Goal: Information Seeking & Learning: Learn about a topic

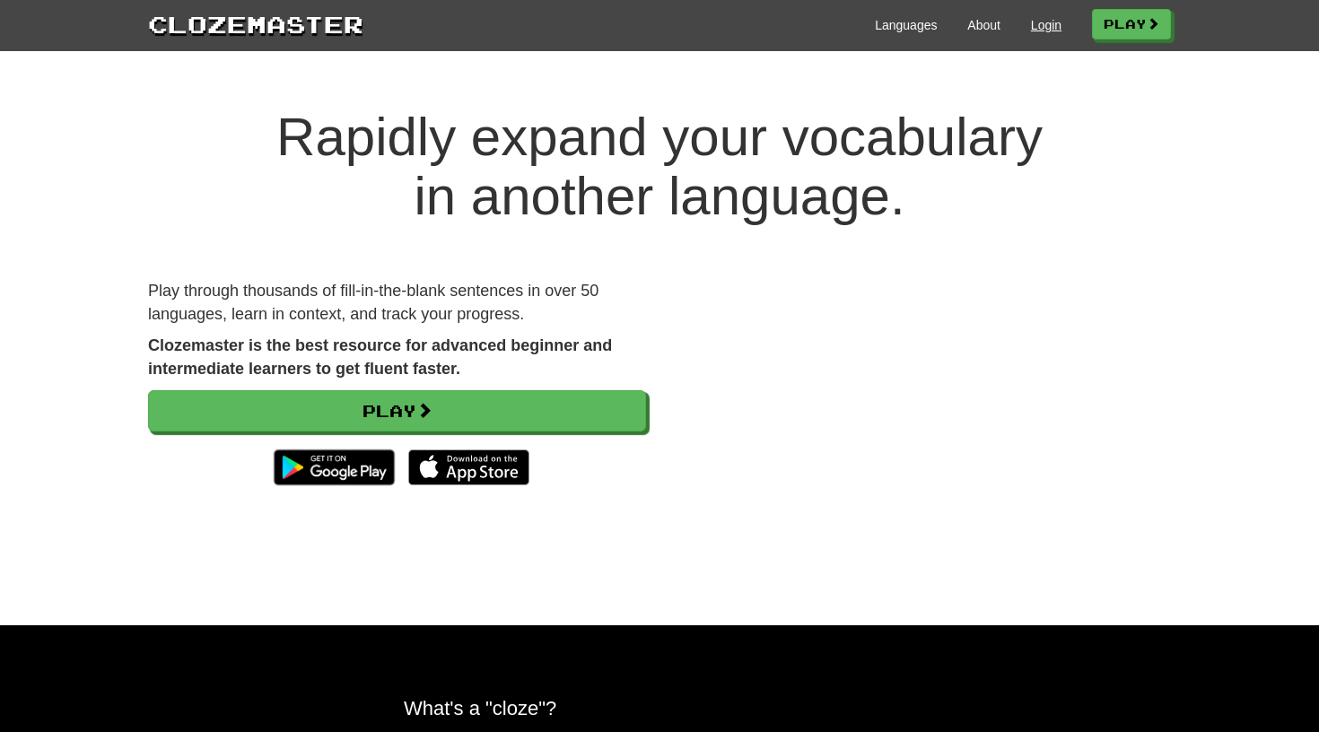
click at [1032, 22] on link "Login" at bounding box center [1046, 25] width 31 height 18
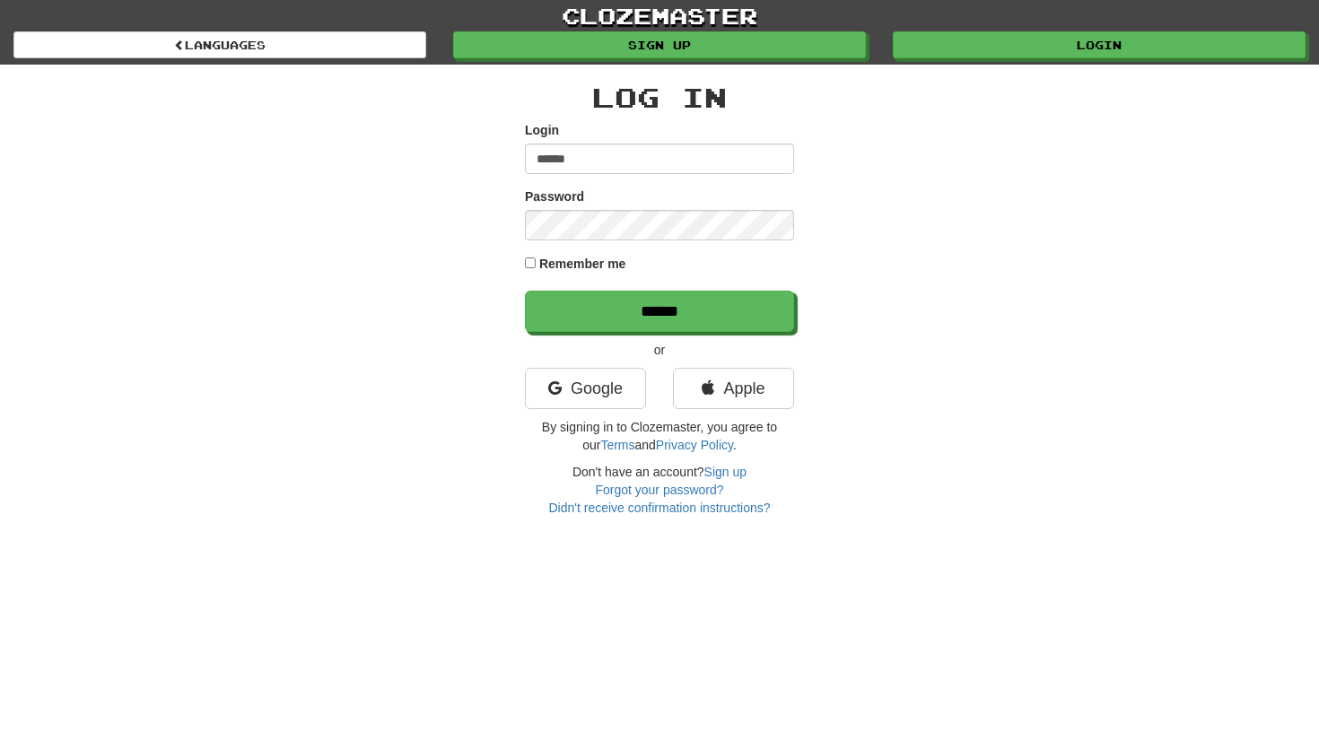
type input "******"
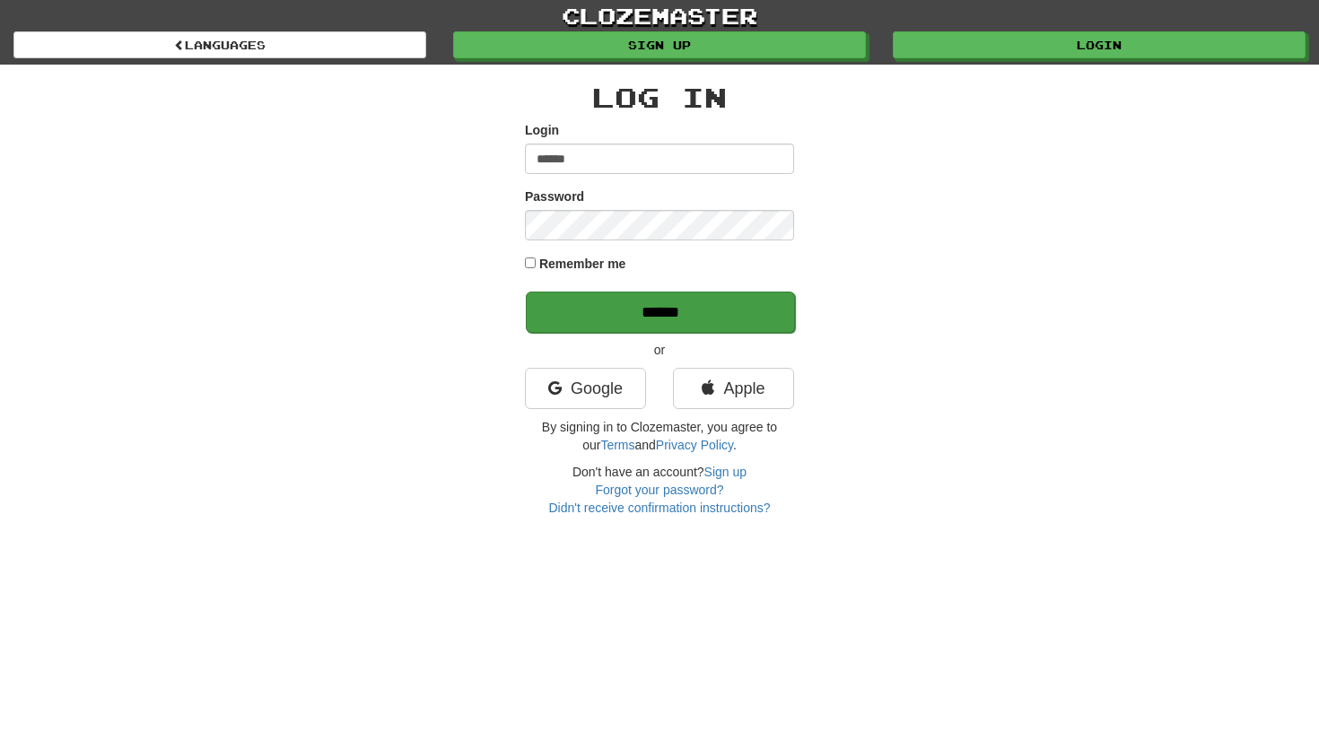
click at [585, 311] on input "******" at bounding box center [660, 312] width 269 height 41
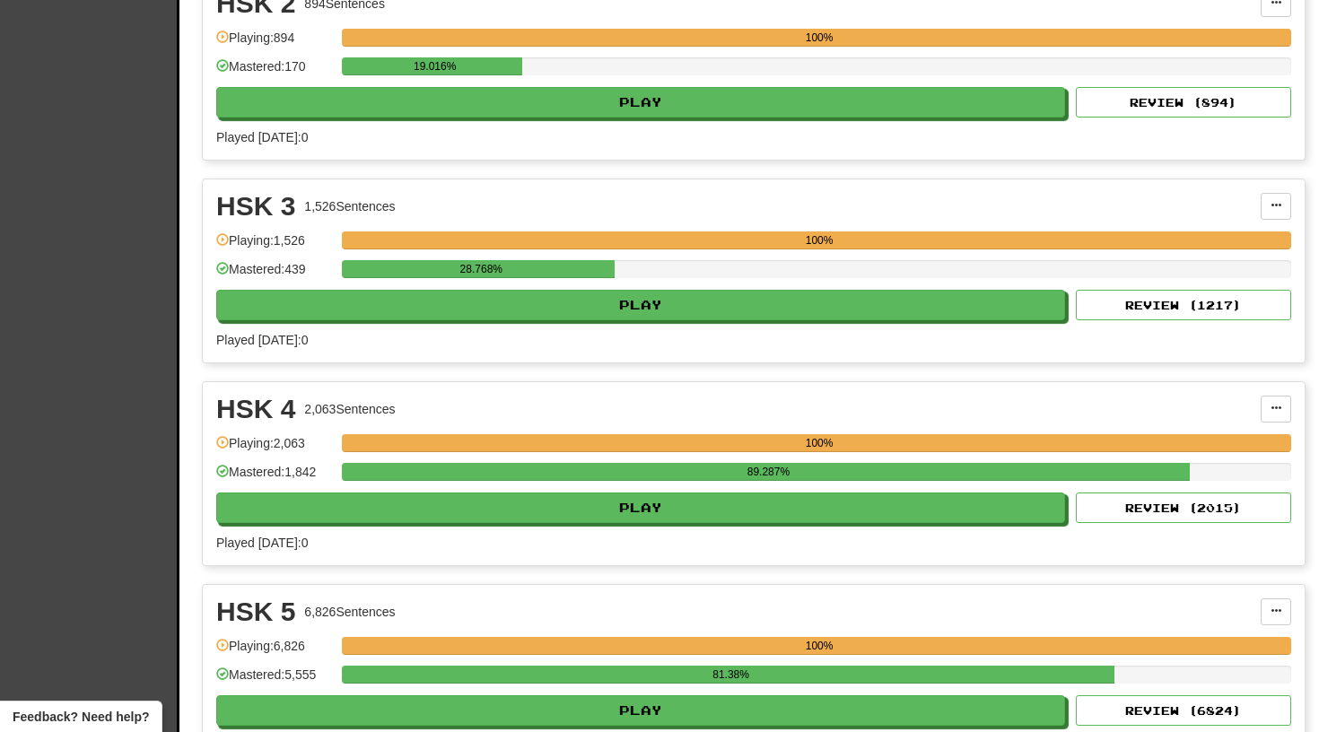
scroll to position [4283, 0]
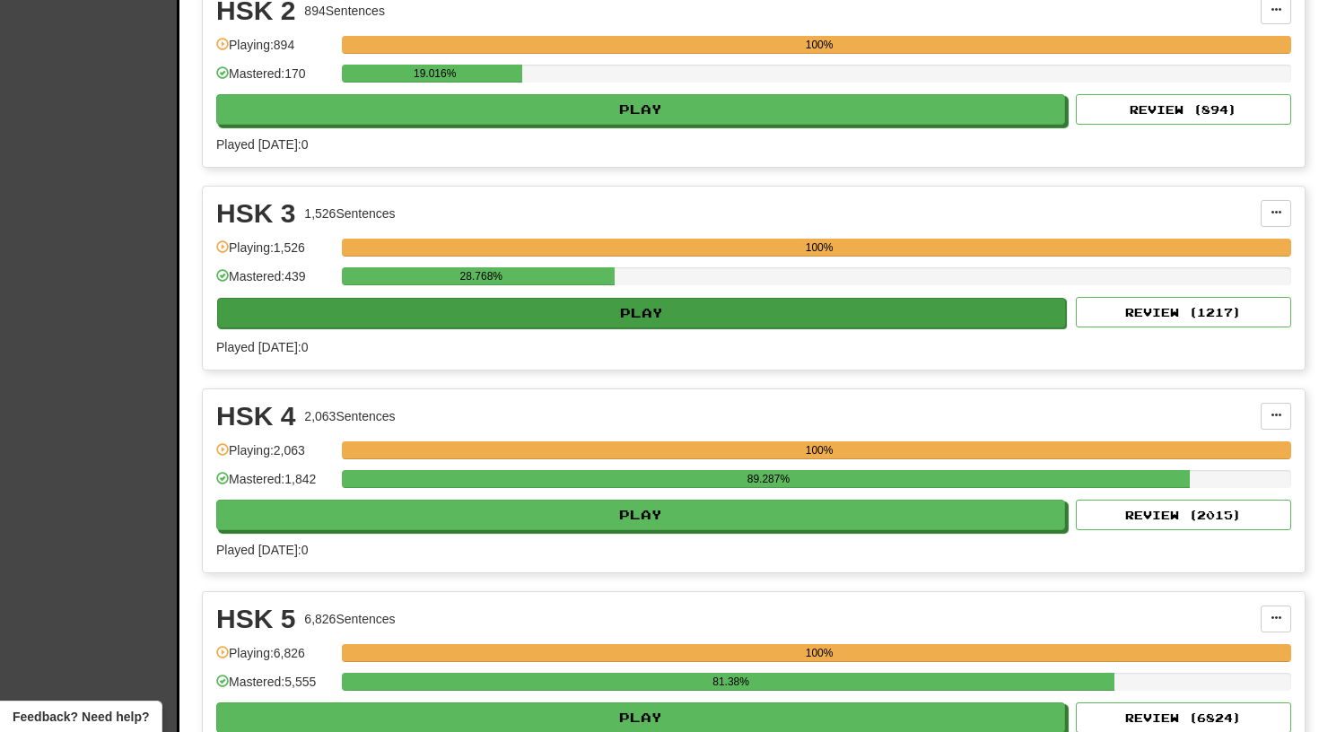
click at [642, 309] on button "Play" at bounding box center [641, 313] width 849 height 31
select select "**"
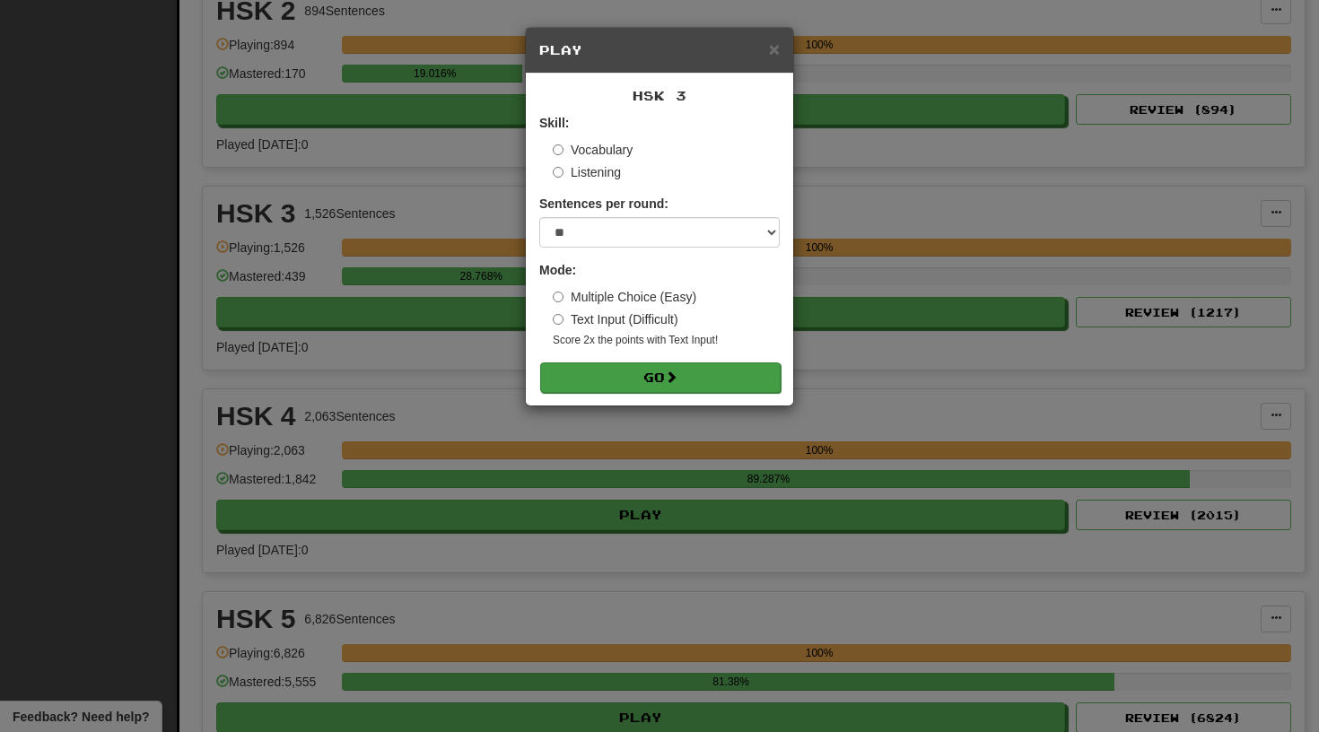
click at [639, 374] on button "Go" at bounding box center [660, 377] width 240 height 31
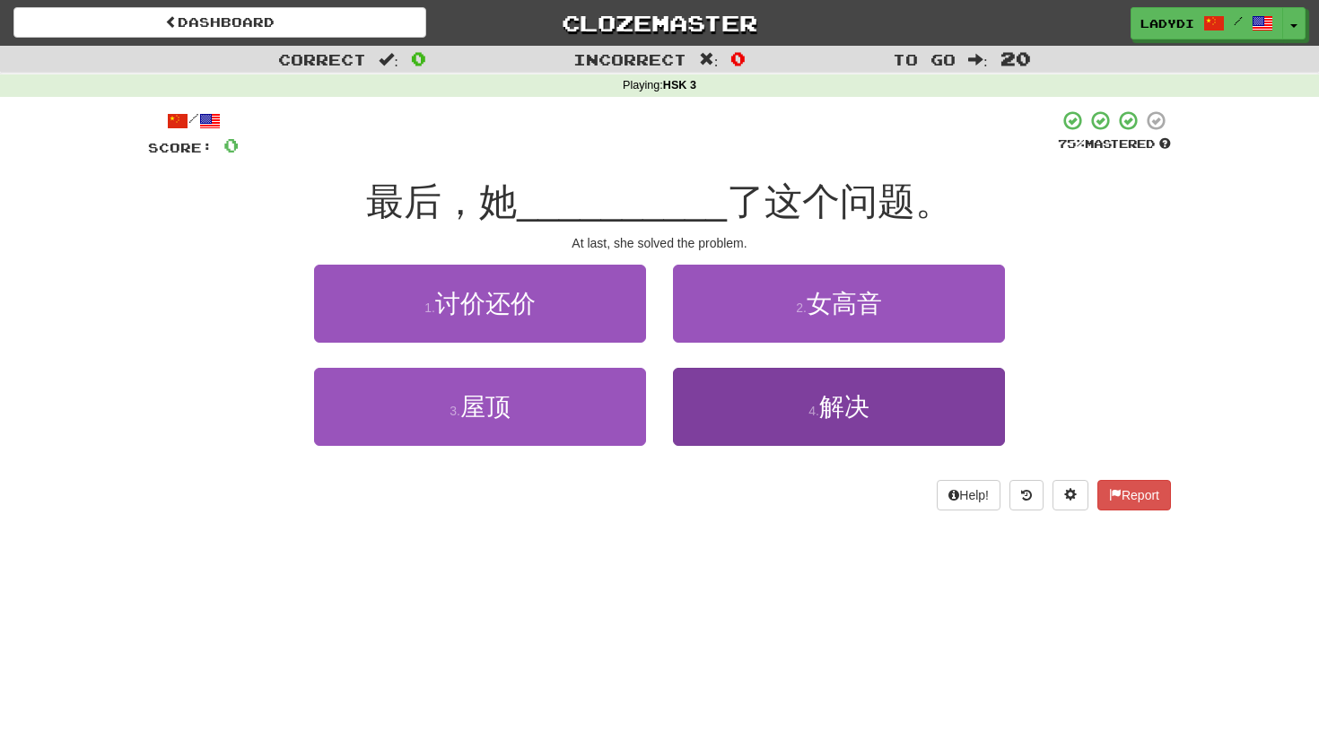
click at [745, 397] on button "4 . 解决" at bounding box center [839, 407] width 332 height 78
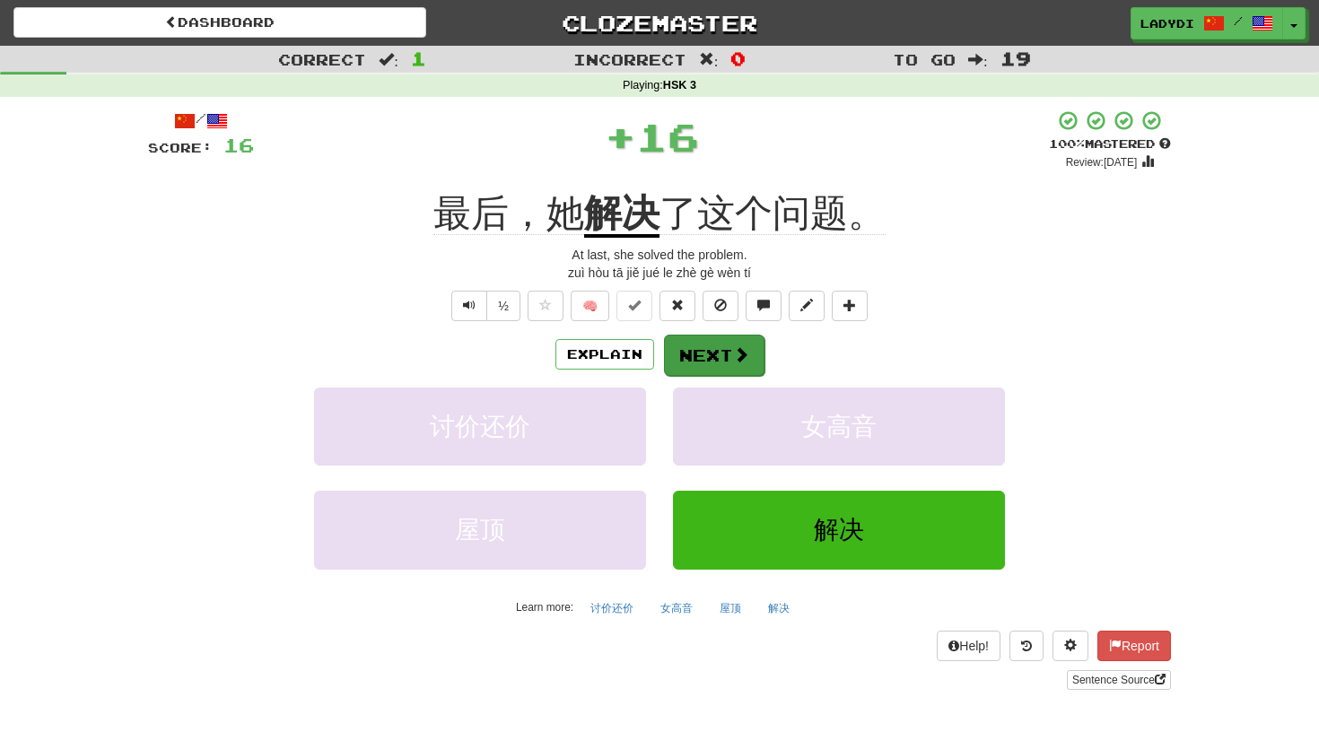
click at [715, 350] on button "Next" at bounding box center [714, 355] width 100 height 41
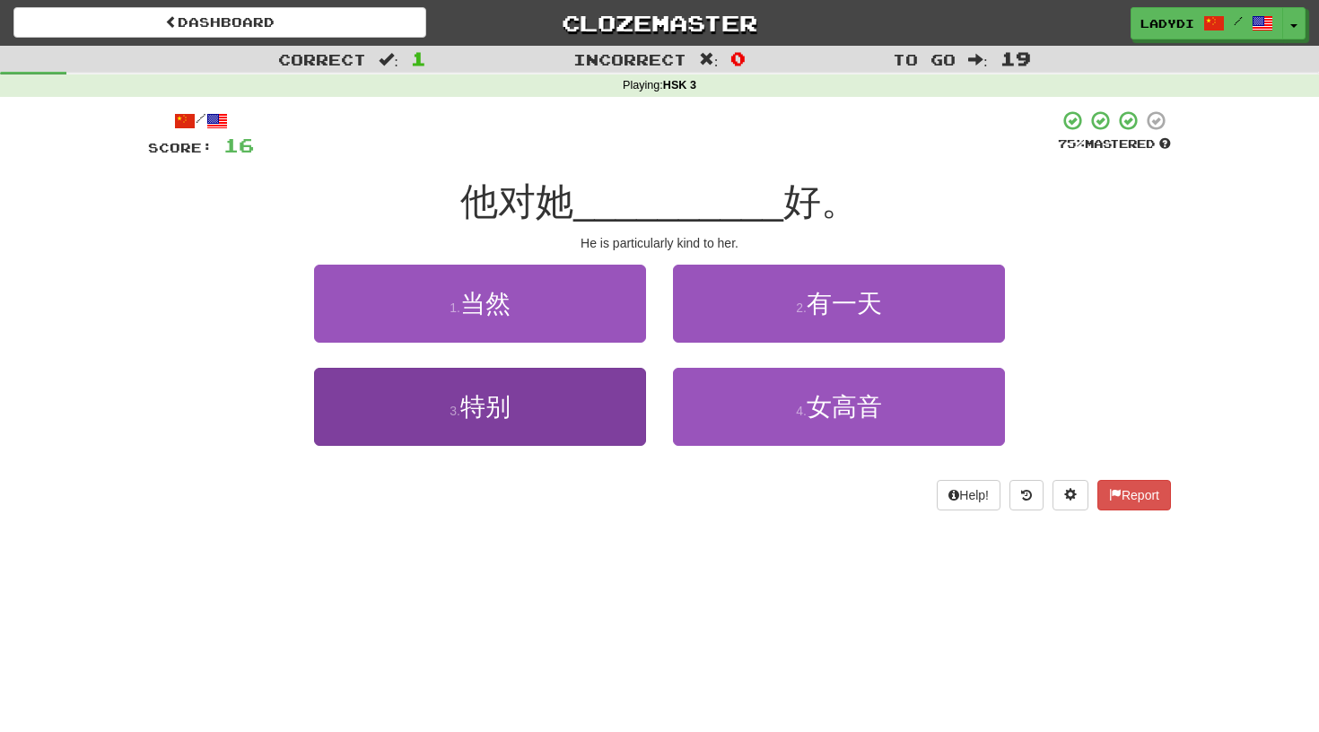
click at [600, 409] on button "3 . 特别" at bounding box center [480, 407] width 332 height 78
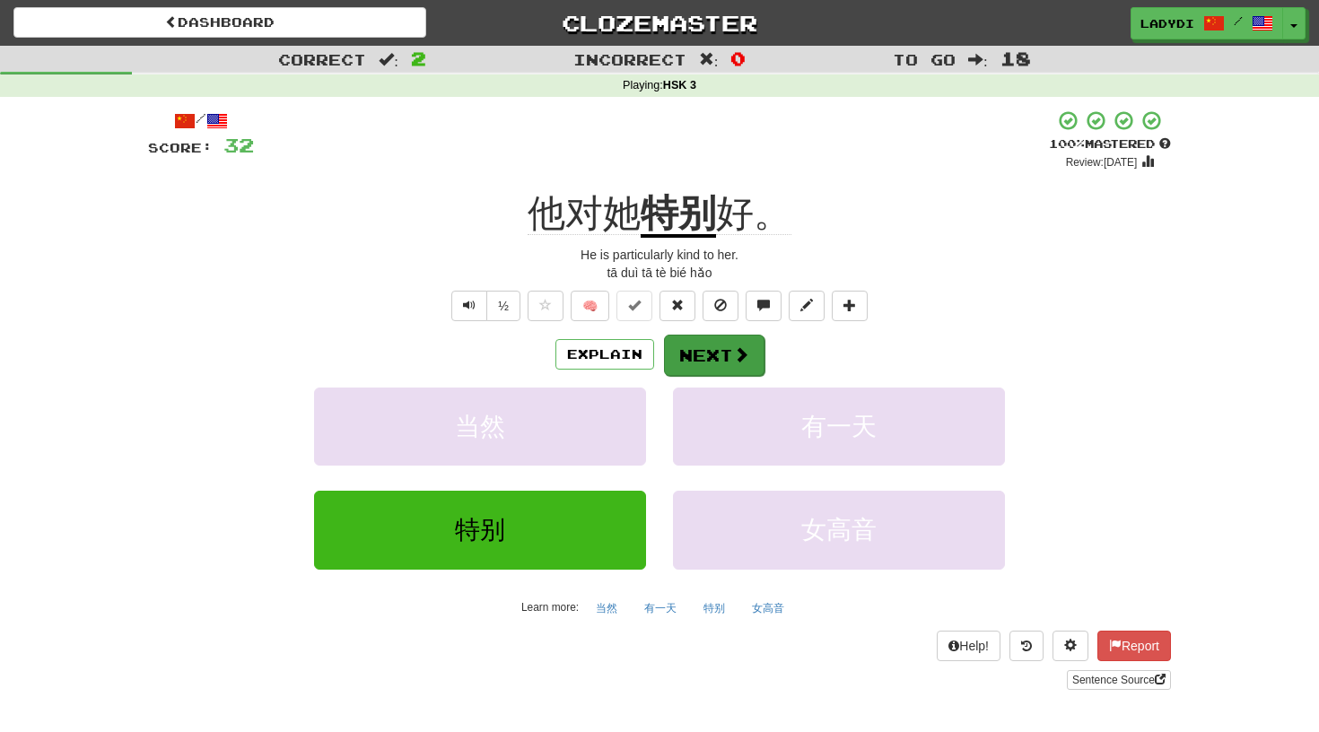
click at [718, 341] on button "Next" at bounding box center [714, 355] width 100 height 41
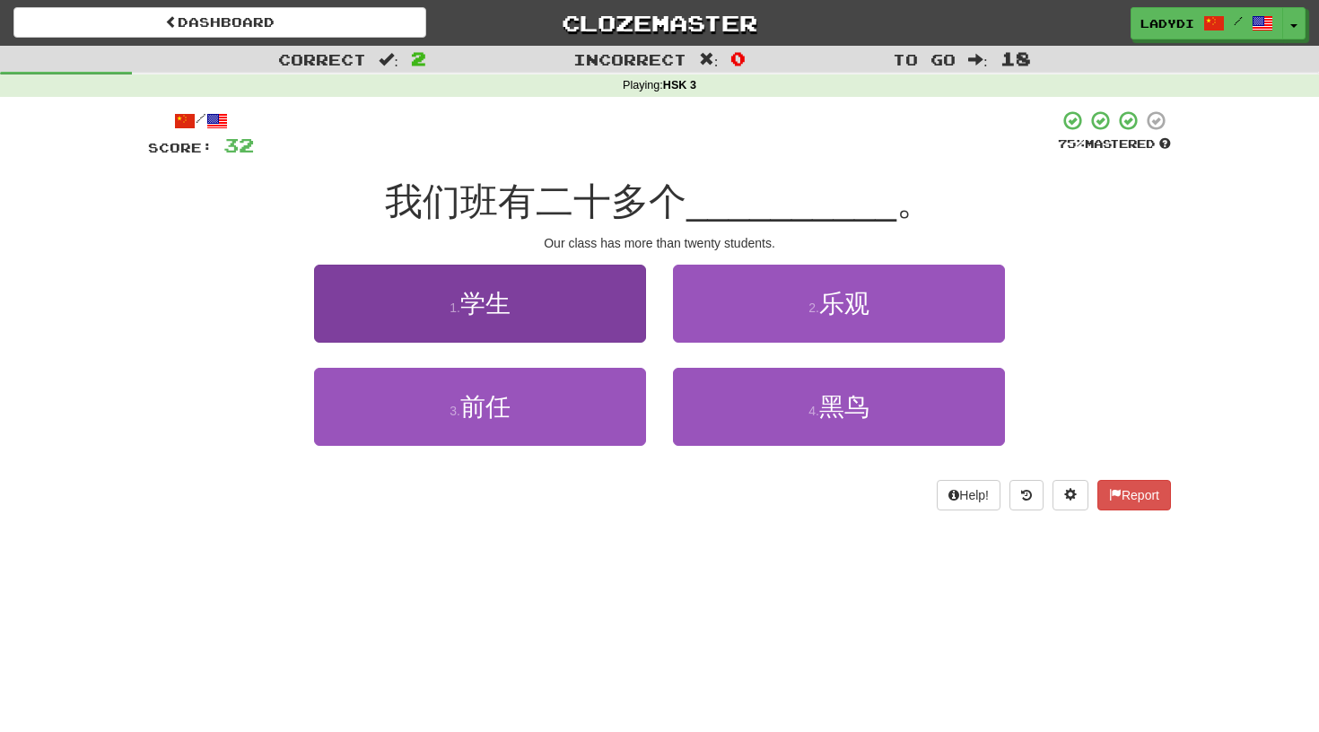
click at [609, 293] on button "1 . 学生" at bounding box center [480, 304] width 332 height 78
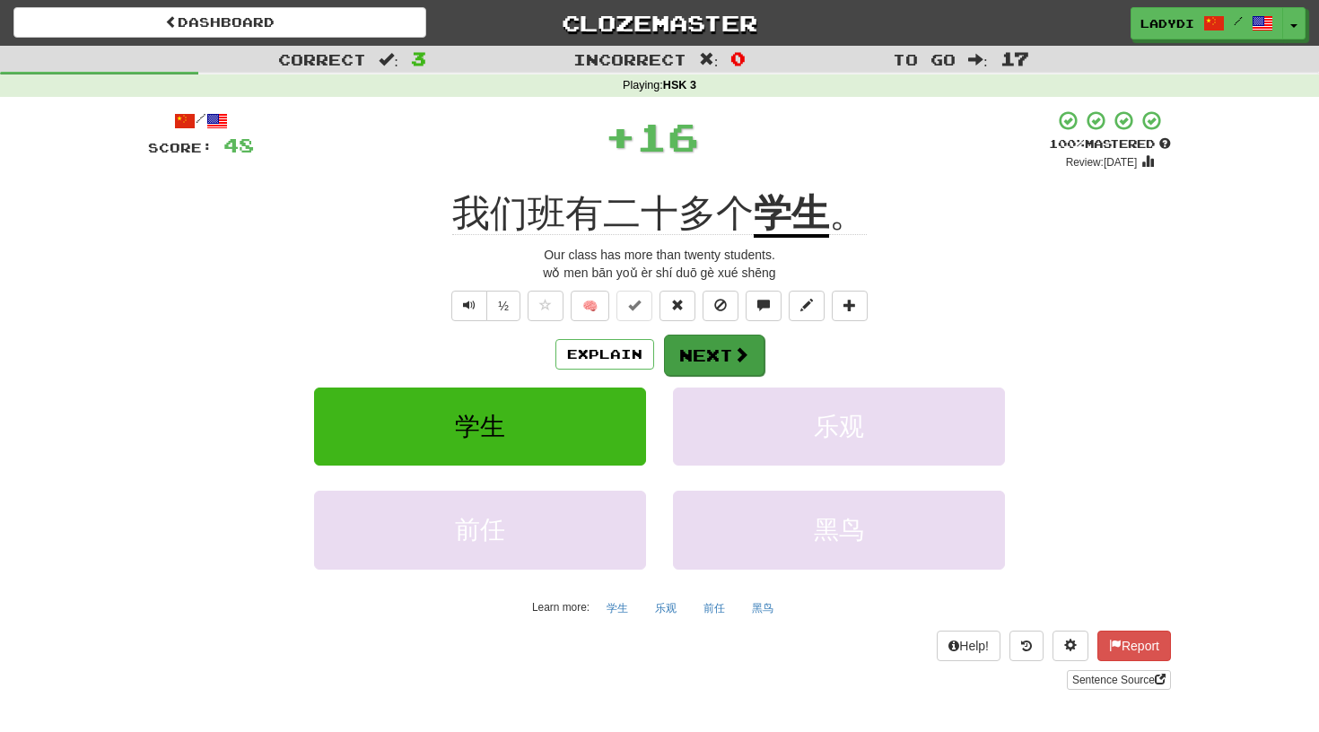
click at [704, 349] on button "Next" at bounding box center [714, 355] width 100 height 41
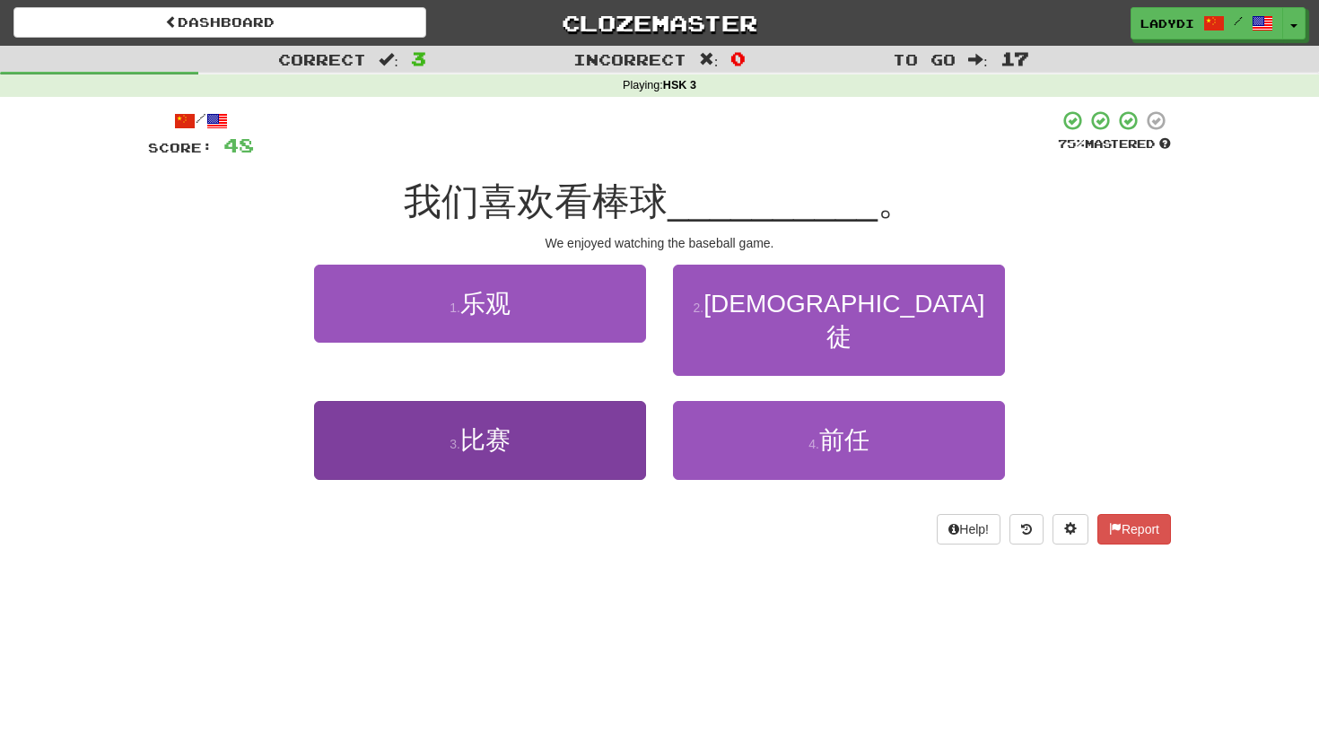
click at [585, 401] on button "3 . 比赛" at bounding box center [480, 440] width 332 height 78
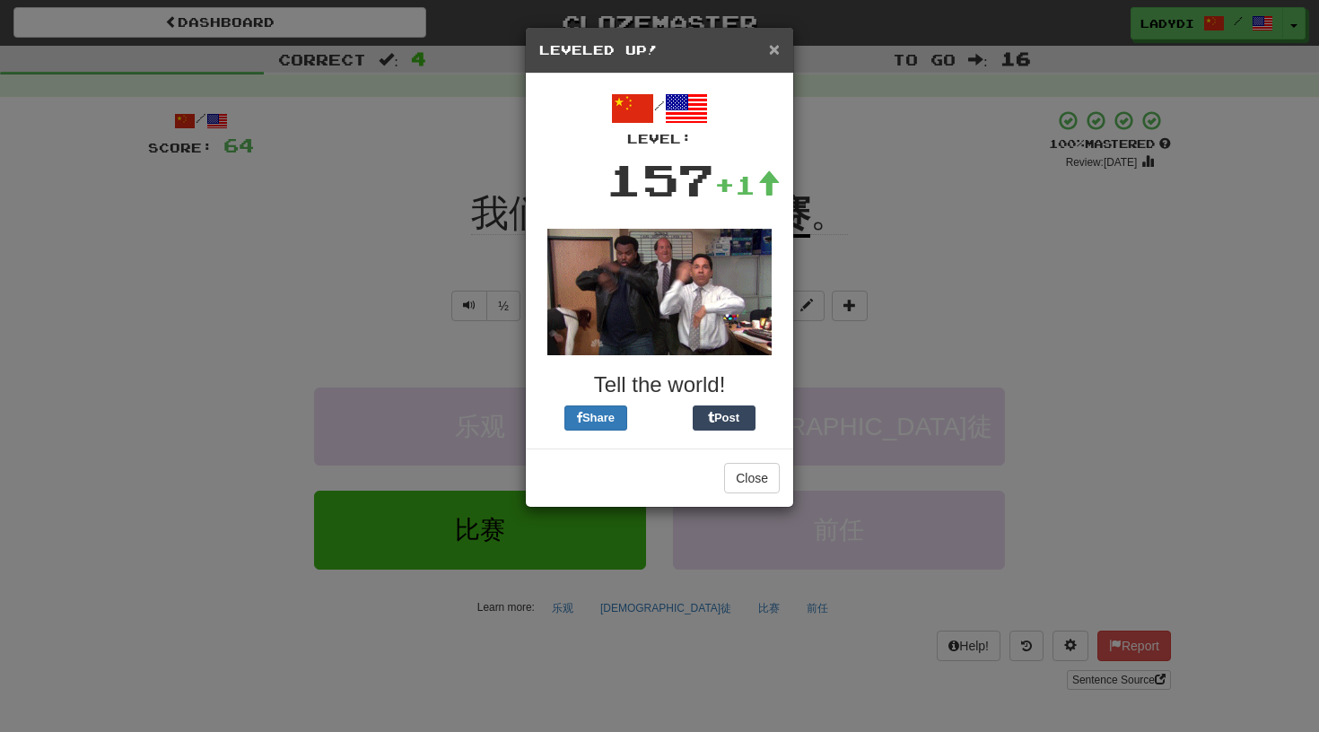
click at [773, 46] on span "×" at bounding box center [774, 49] width 11 height 21
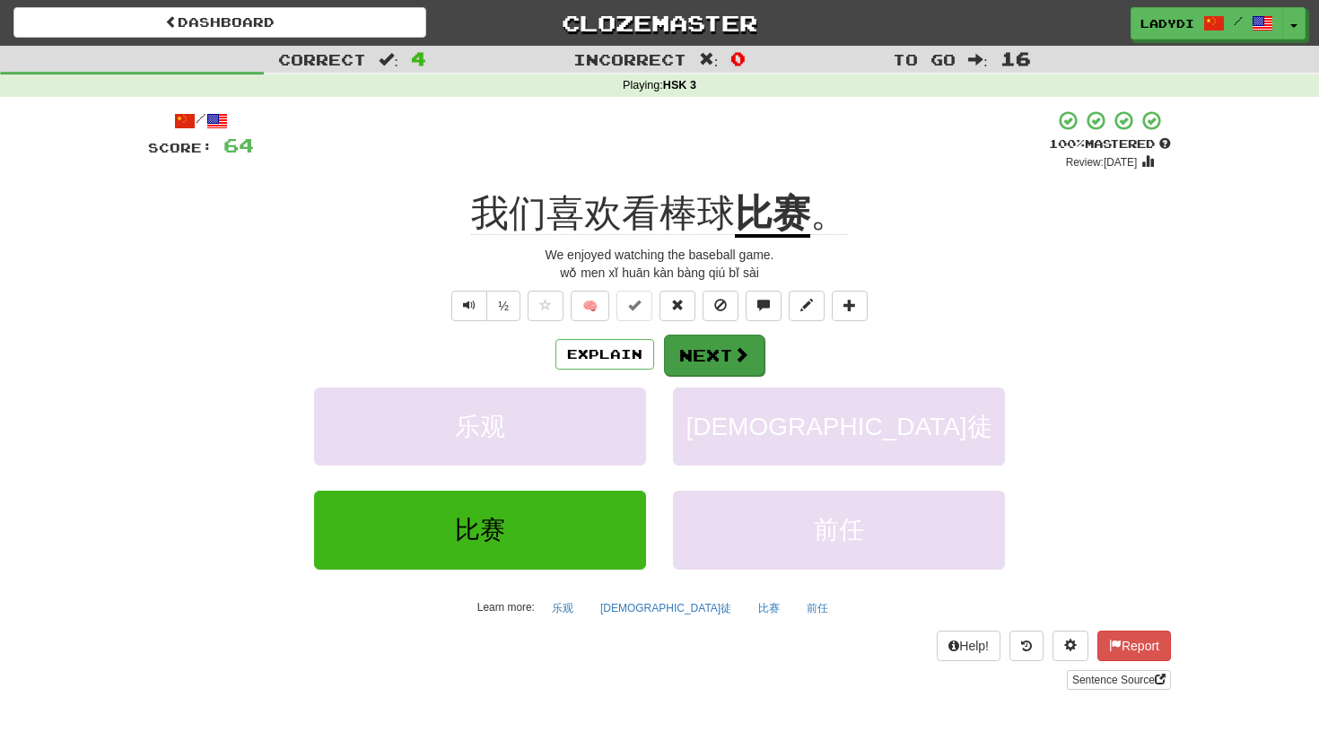
click at [700, 352] on button "Next" at bounding box center [714, 355] width 100 height 41
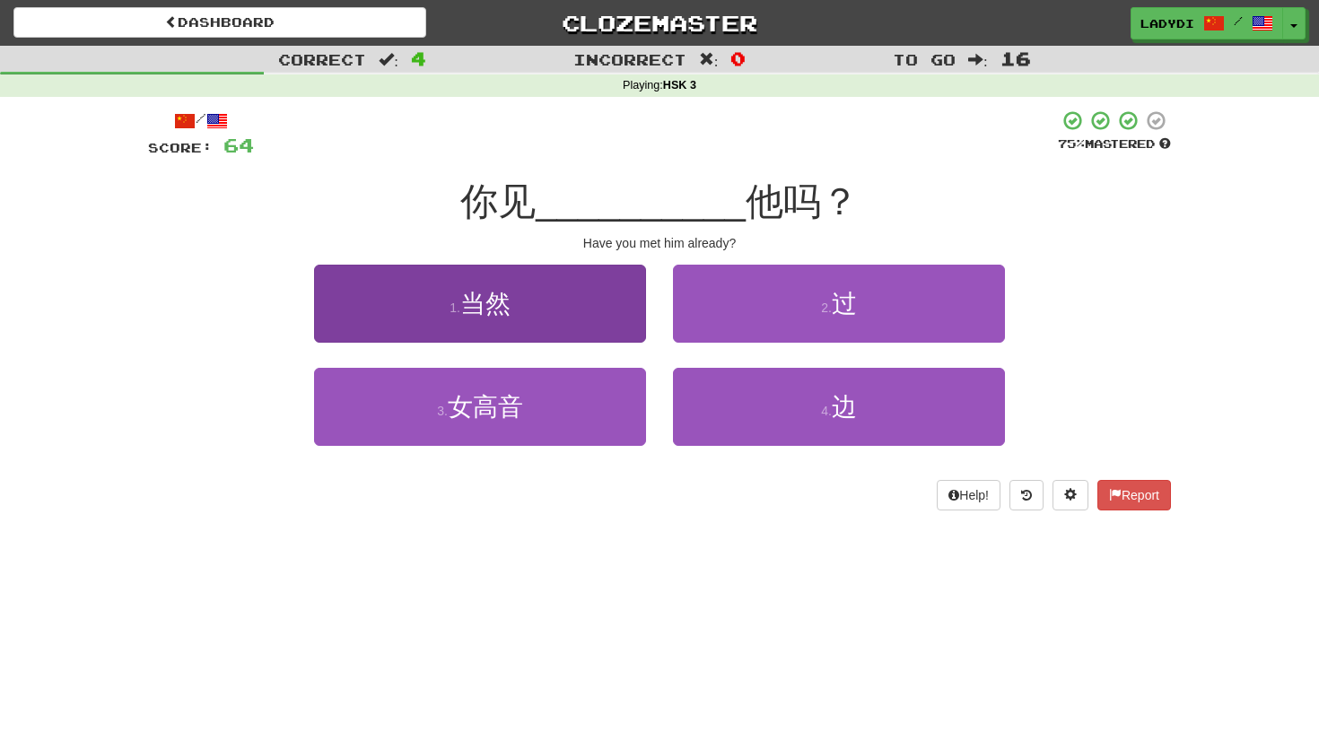
click at [584, 317] on button "1 . 当然" at bounding box center [480, 304] width 332 height 78
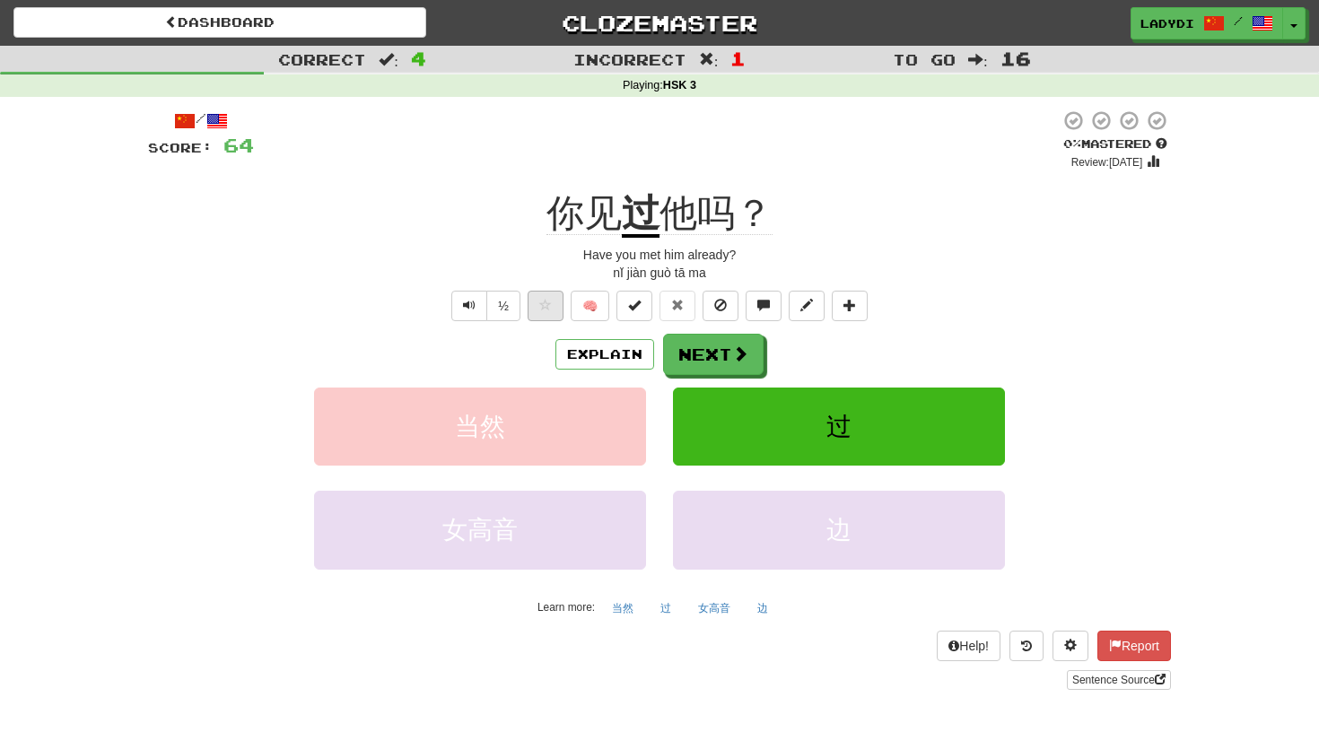
click at [539, 302] on span at bounding box center [545, 305] width 13 height 13
click at [719, 345] on button "Next" at bounding box center [714, 355] width 100 height 41
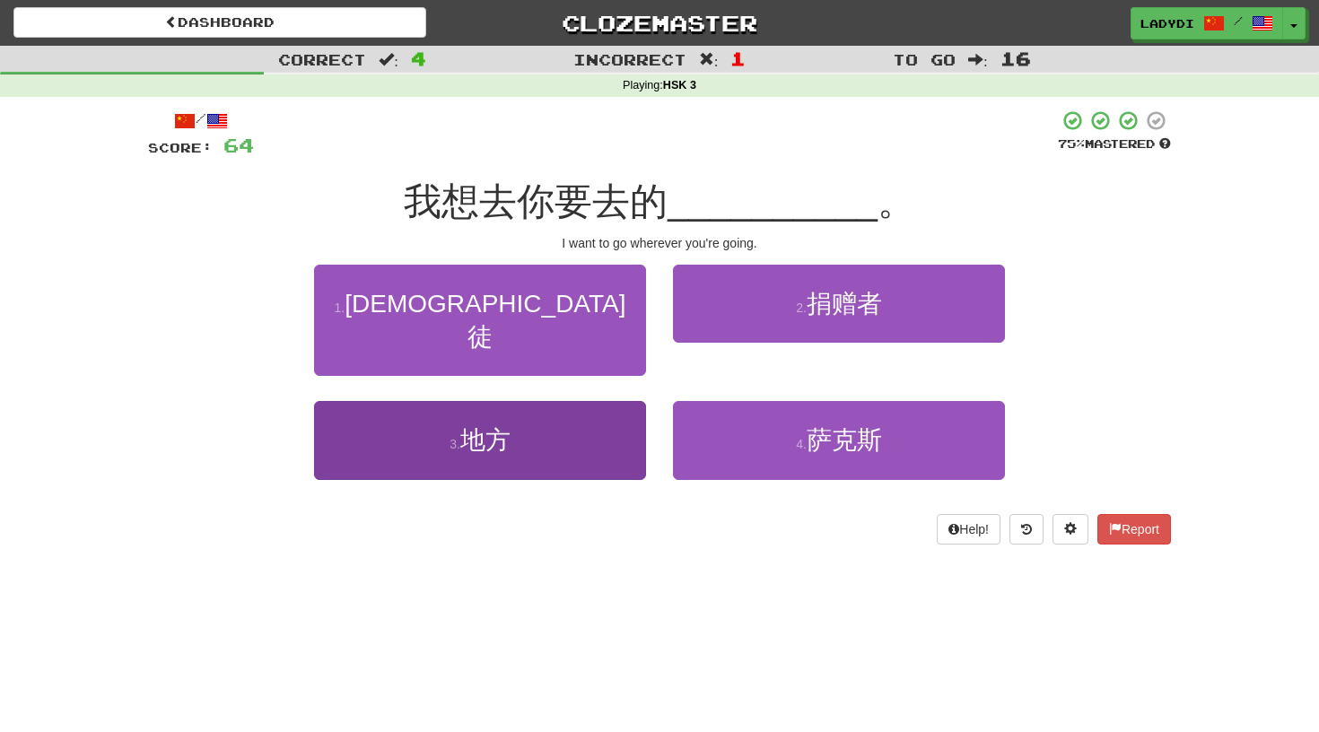
click at [565, 401] on button "3 . 地方" at bounding box center [480, 440] width 332 height 78
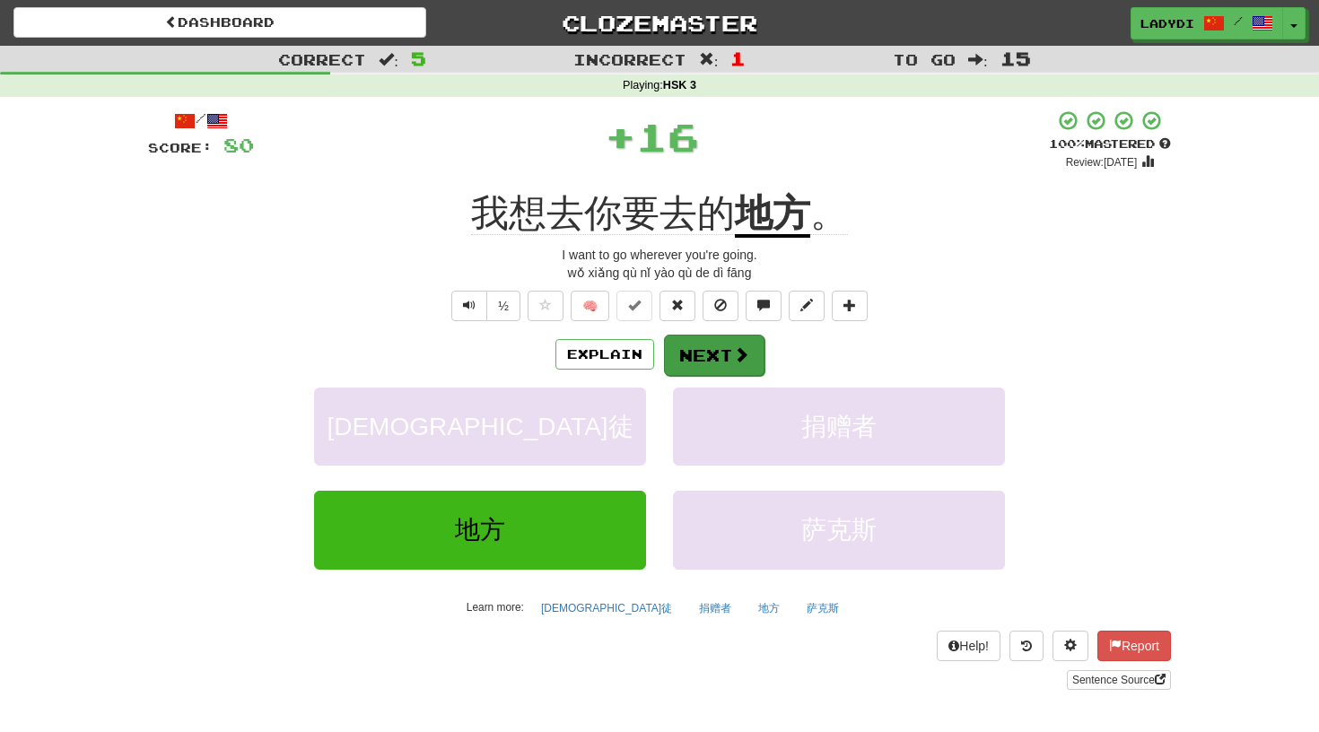
click at [719, 338] on button "Next" at bounding box center [714, 355] width 100 height 41
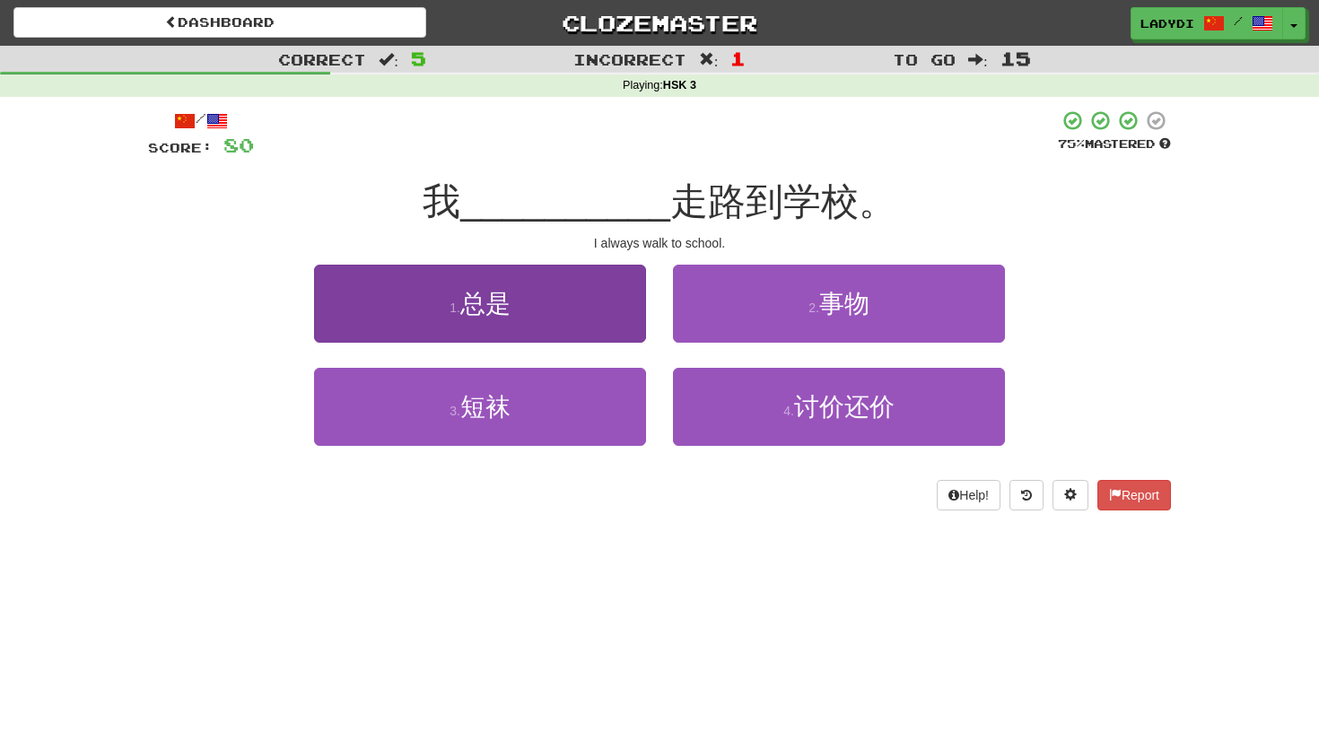
click at [591, 305] on button "1 . 总是" at bounding box center [480, 304] width 332 height 78
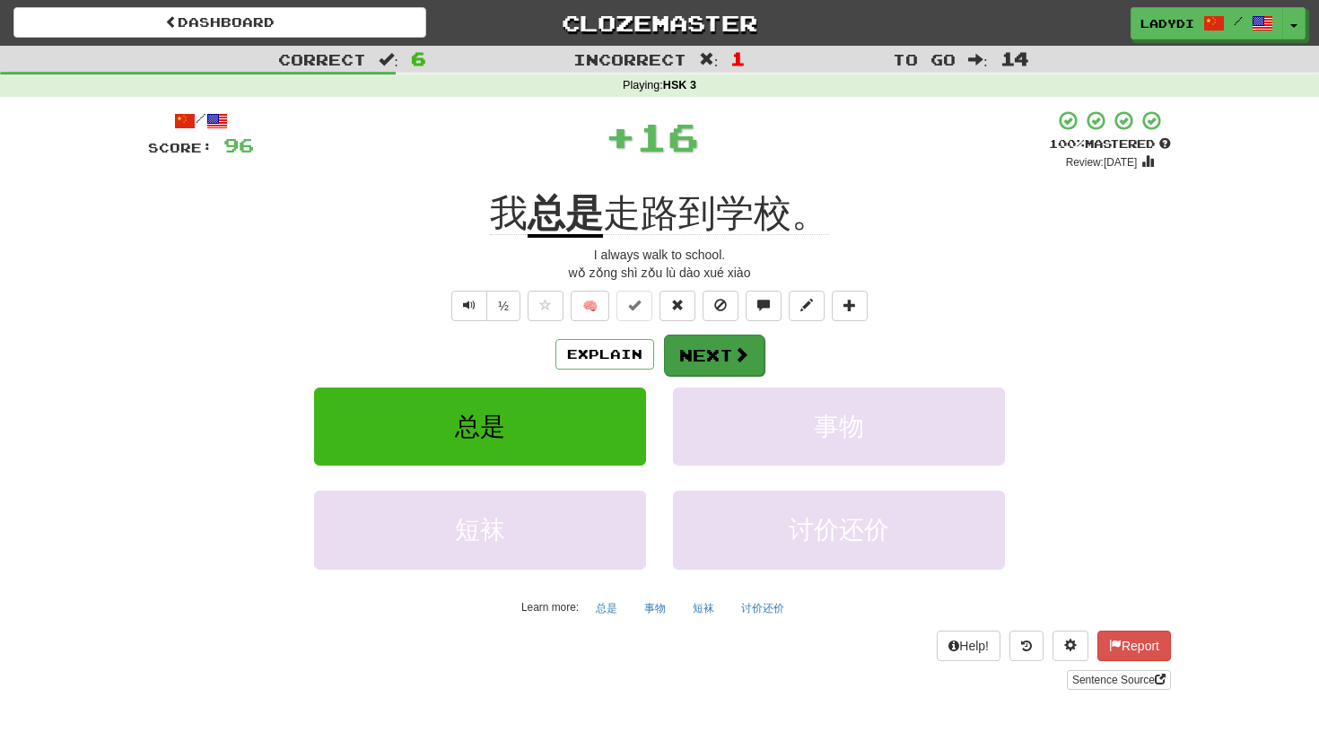
click at [703, 354] on button "Next" at bounding box center [714, 355] width 100 height 41
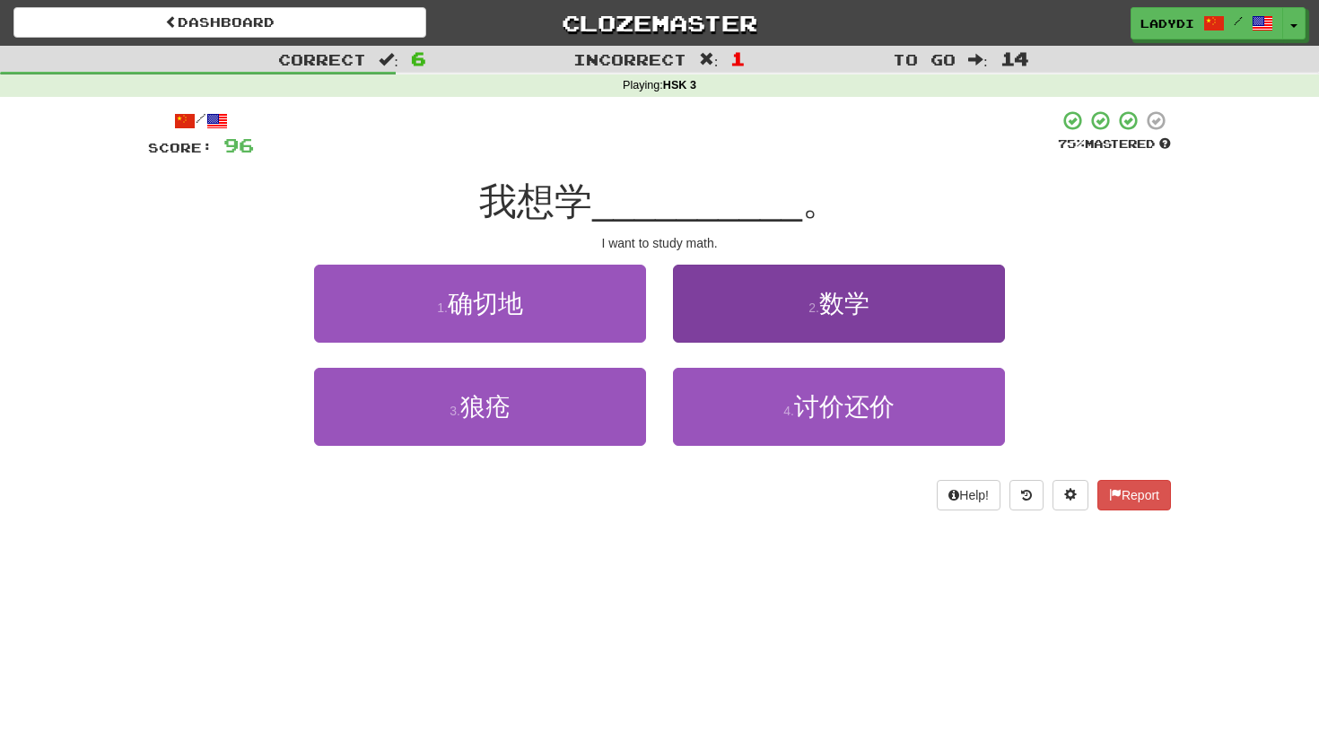
click at [735, 313] on button "2 . 数学" at bounding box center [839, 304] width 332 height 78
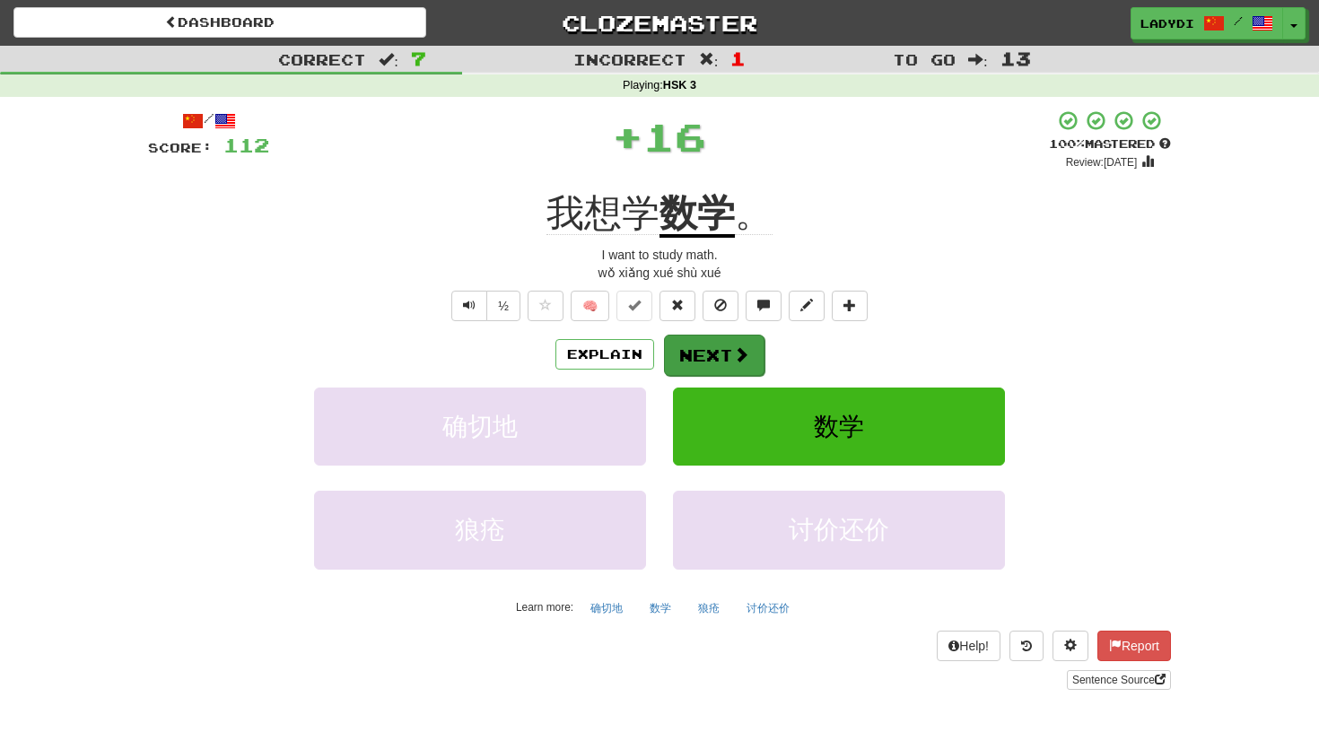
click at [707, 354] on button "Next" at bounding box center [714, 355] width 100 height 41
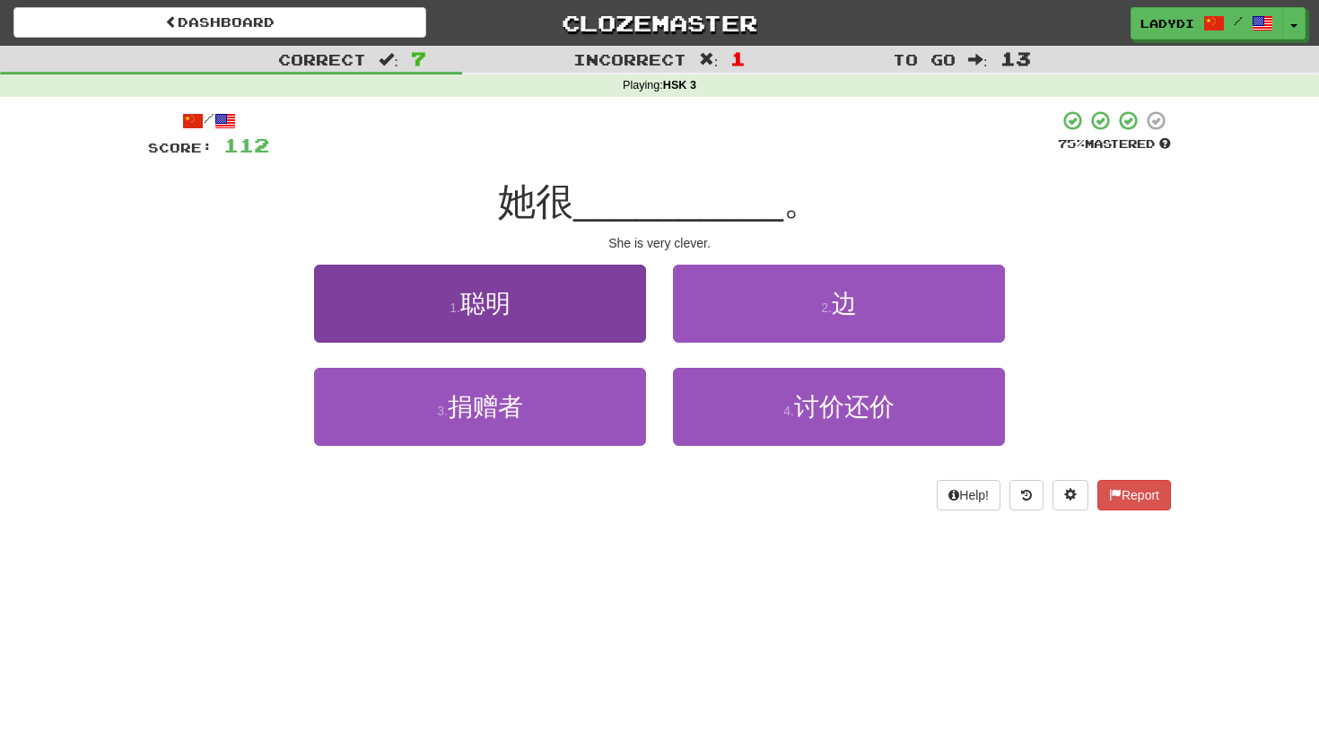
click at [589, 331] on button "1 . 聪明" at bounding box center [480, 304] width 332 height 78
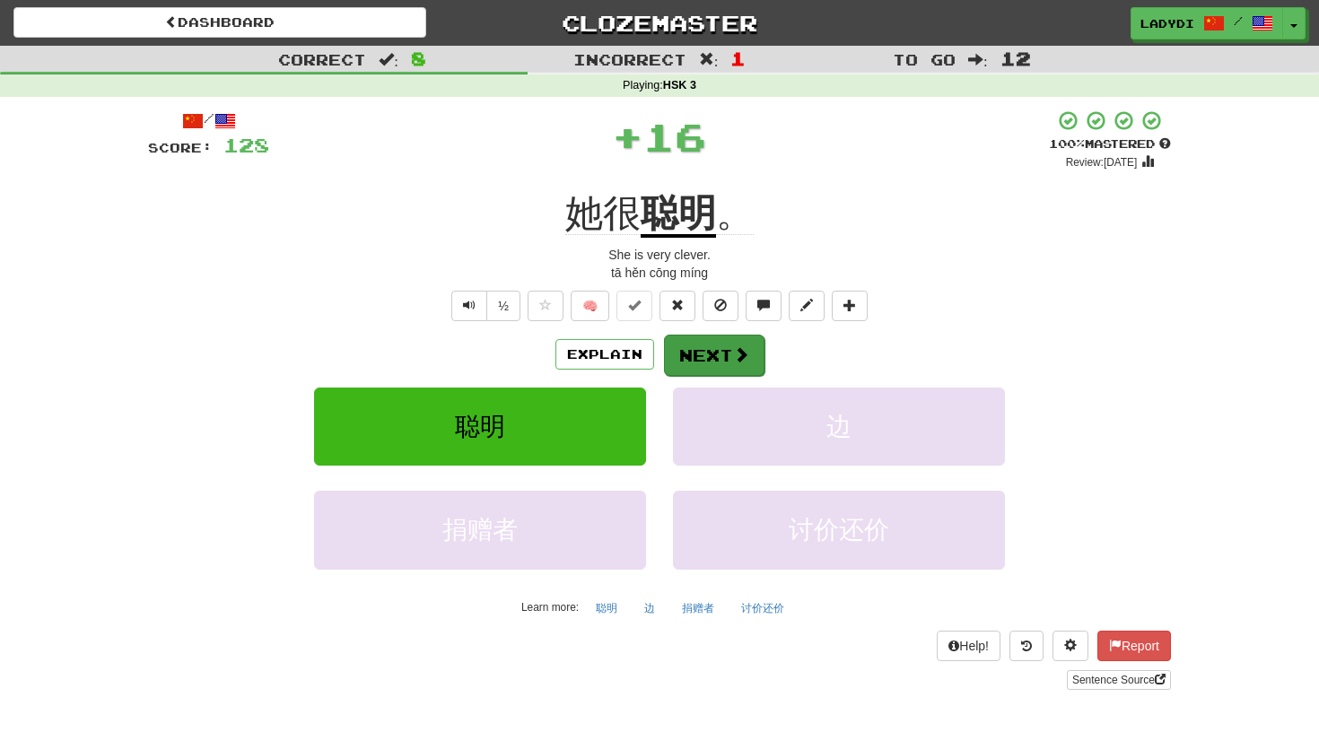
click at [701, 342] on button "Next" at bounding box center [714, 355] width 100 height 41
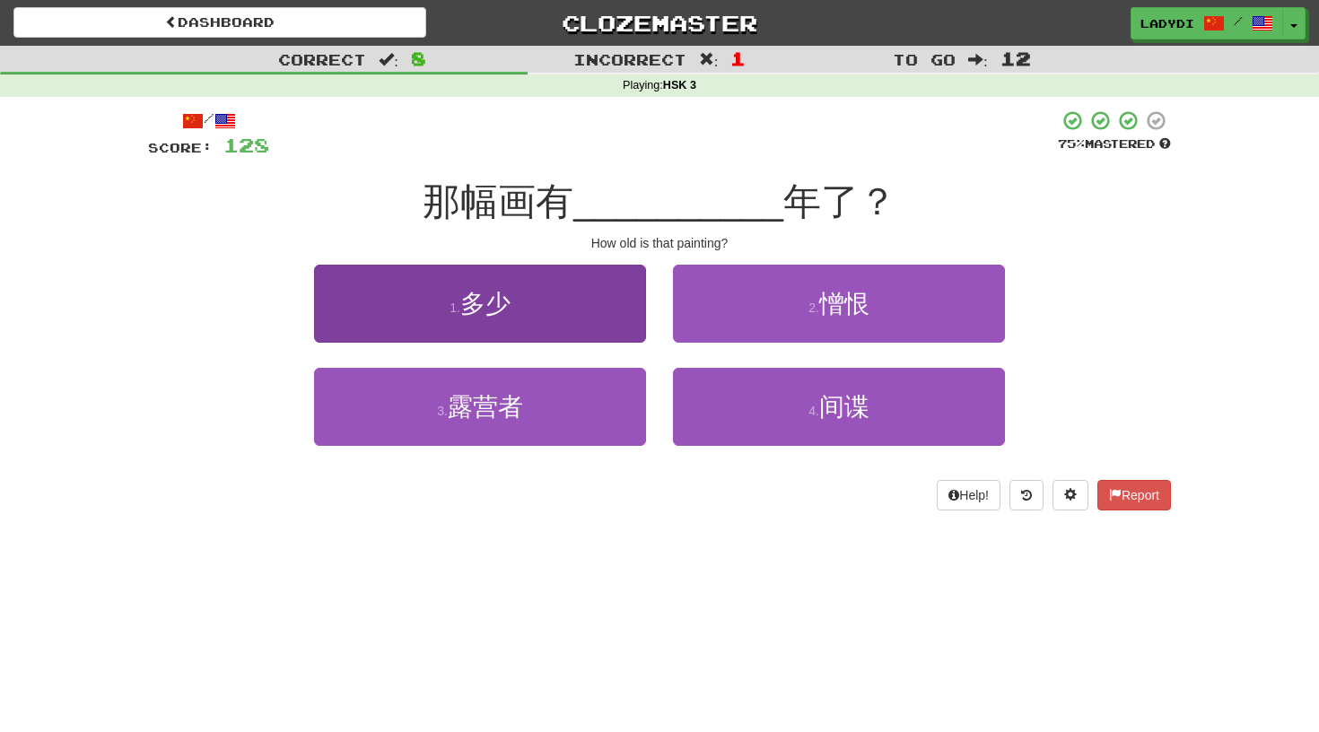
click at [618, 311] on button "1 . 多少" at bounding box center [480, 304] width 332 height 78
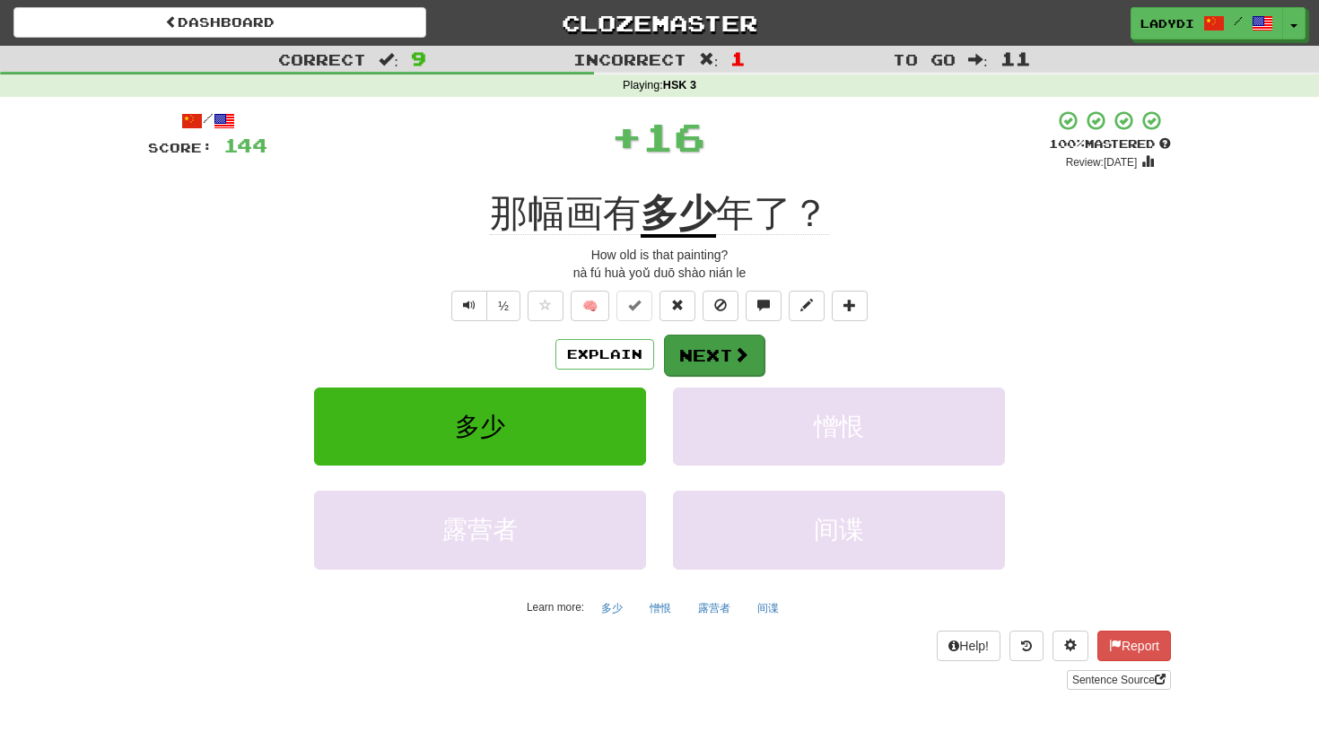
click at [709, 343] on button "Next" at bounding box center [714, 355] width 100 height 41
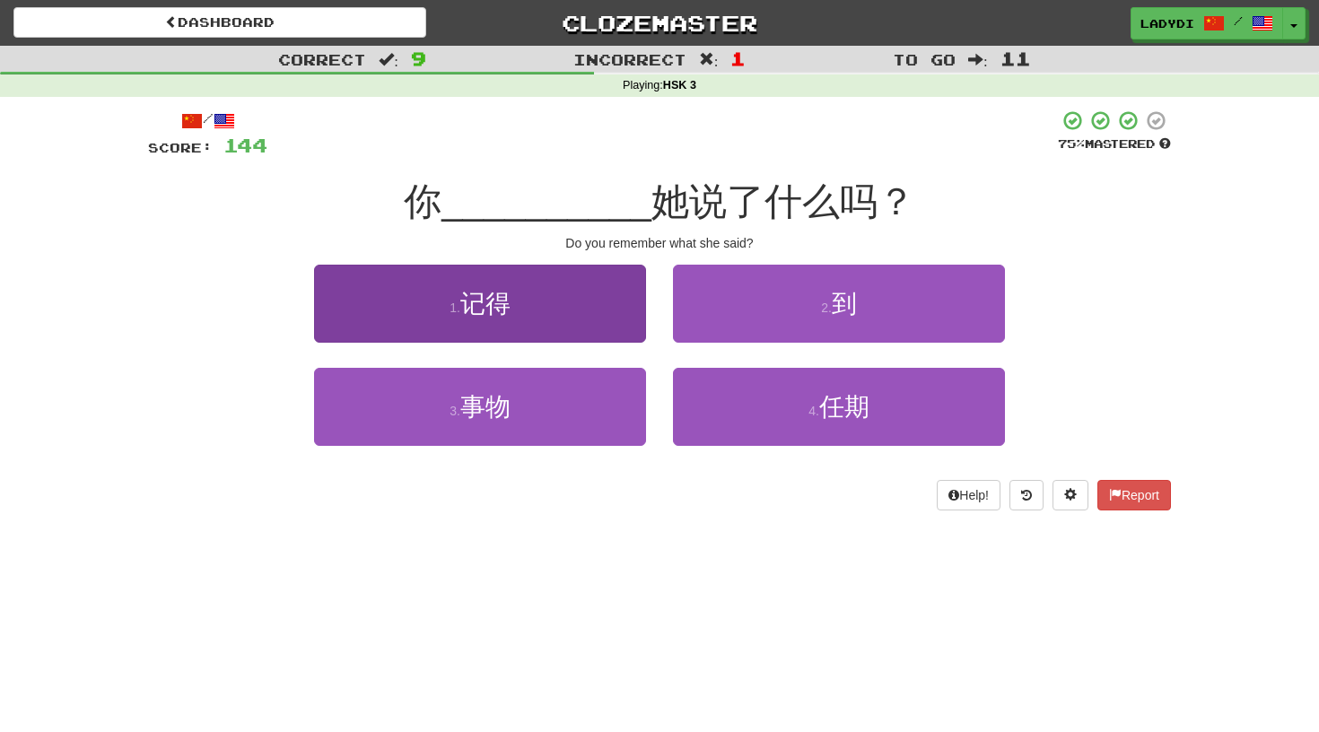
click at [583, 292] on button "1 . 记得" at bounding box center [480, 304] width 332 height 78
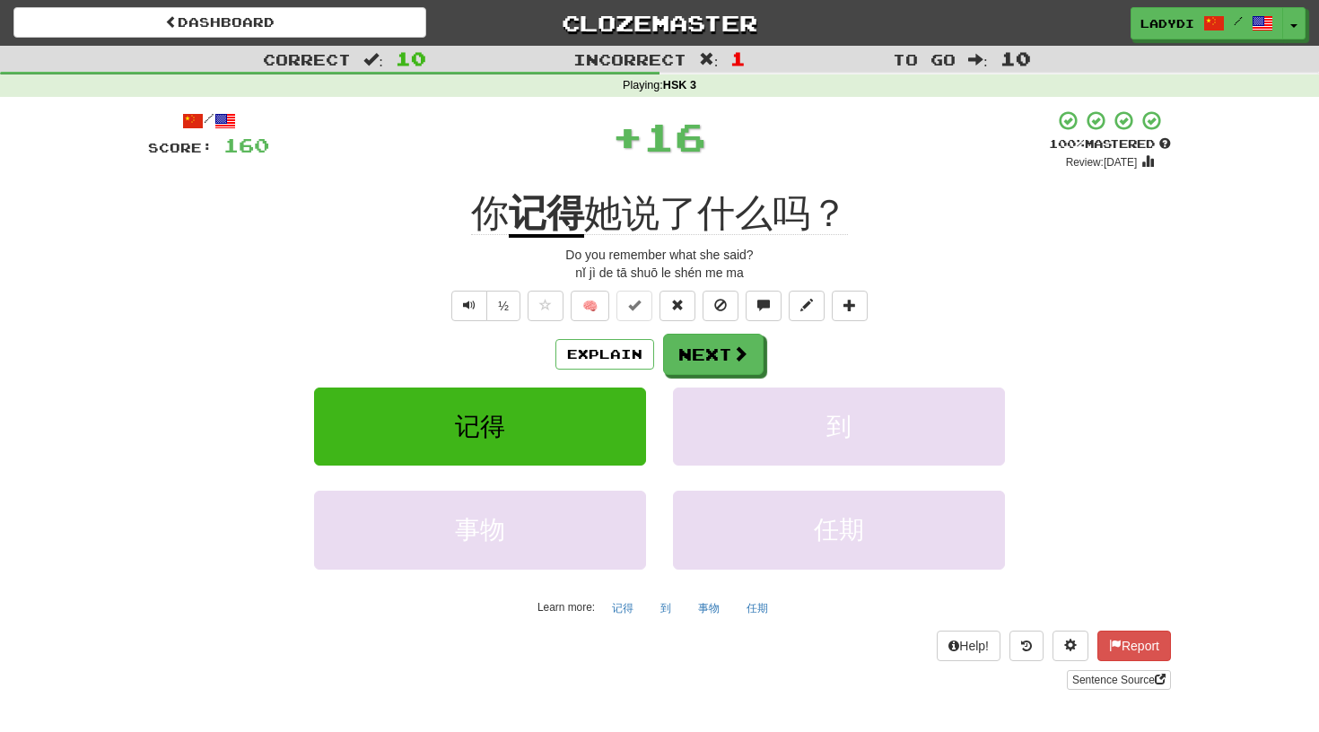
click at [703, 330] on div "/ Score: 160 + 16 100 % Mastered Review: 2026-04-13 你 记得 她说了什么吗？ Do you remembe…" at bounding box center [659, 399] width 1023 height 581
click at [701, 341] on button "Next" at bounding box center [714, 355] width 100 height 41
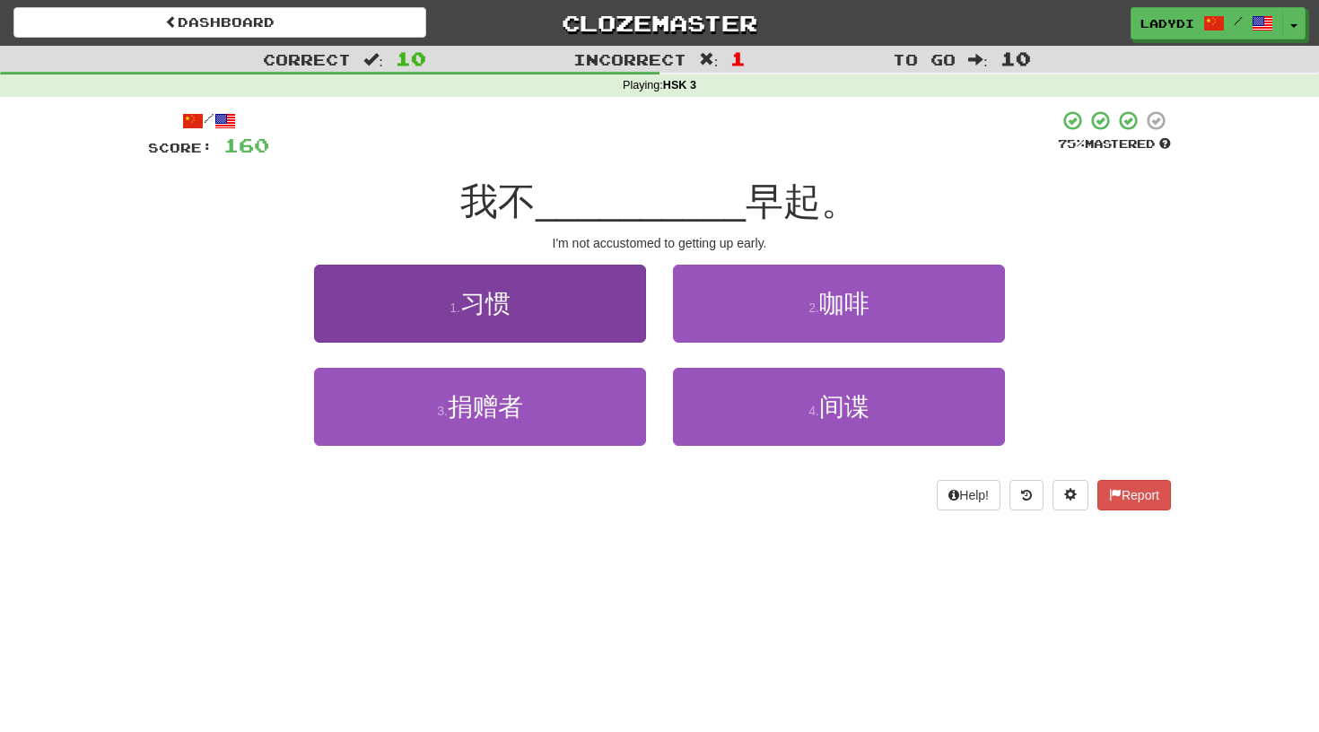
click at [625, 333] on button "1 . 习惯" at bounding box center [480, 304] width 332 height 78
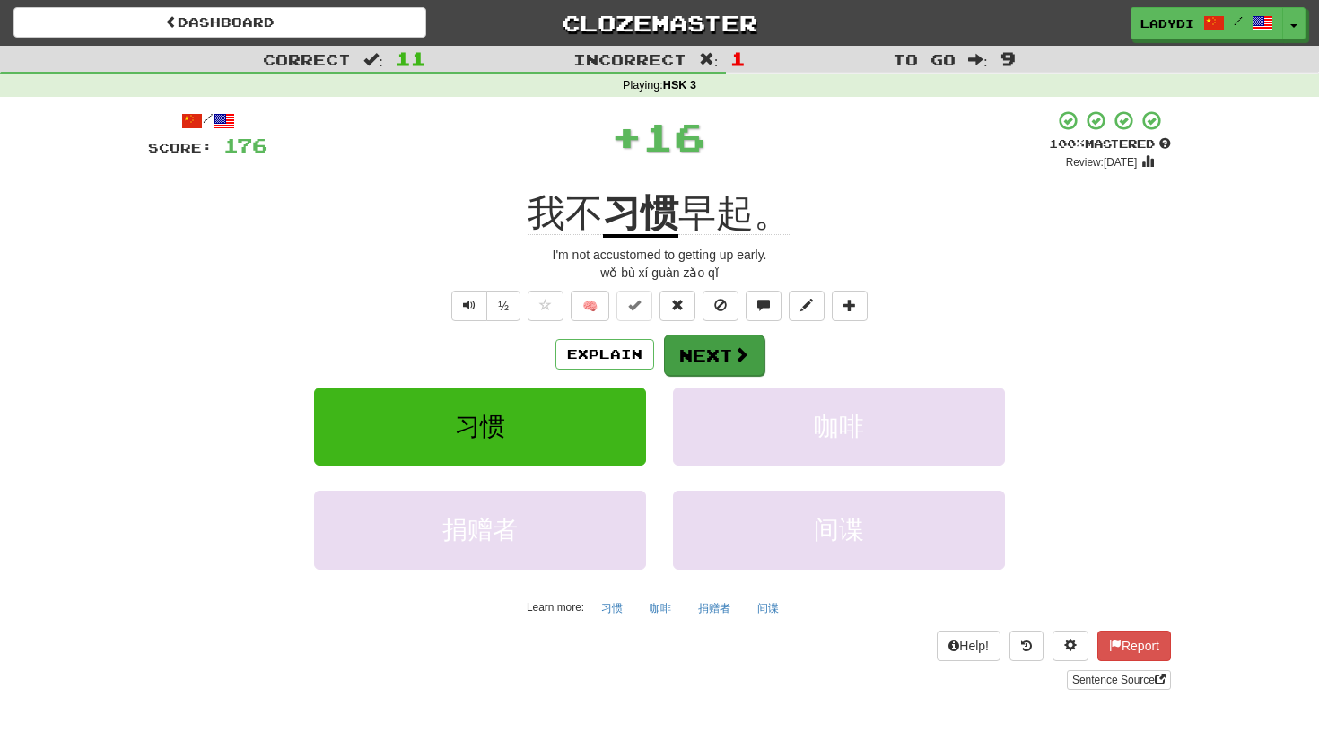
click at [692, 348] on button "Next" at bounding box center [714, 355] width 100 height 41
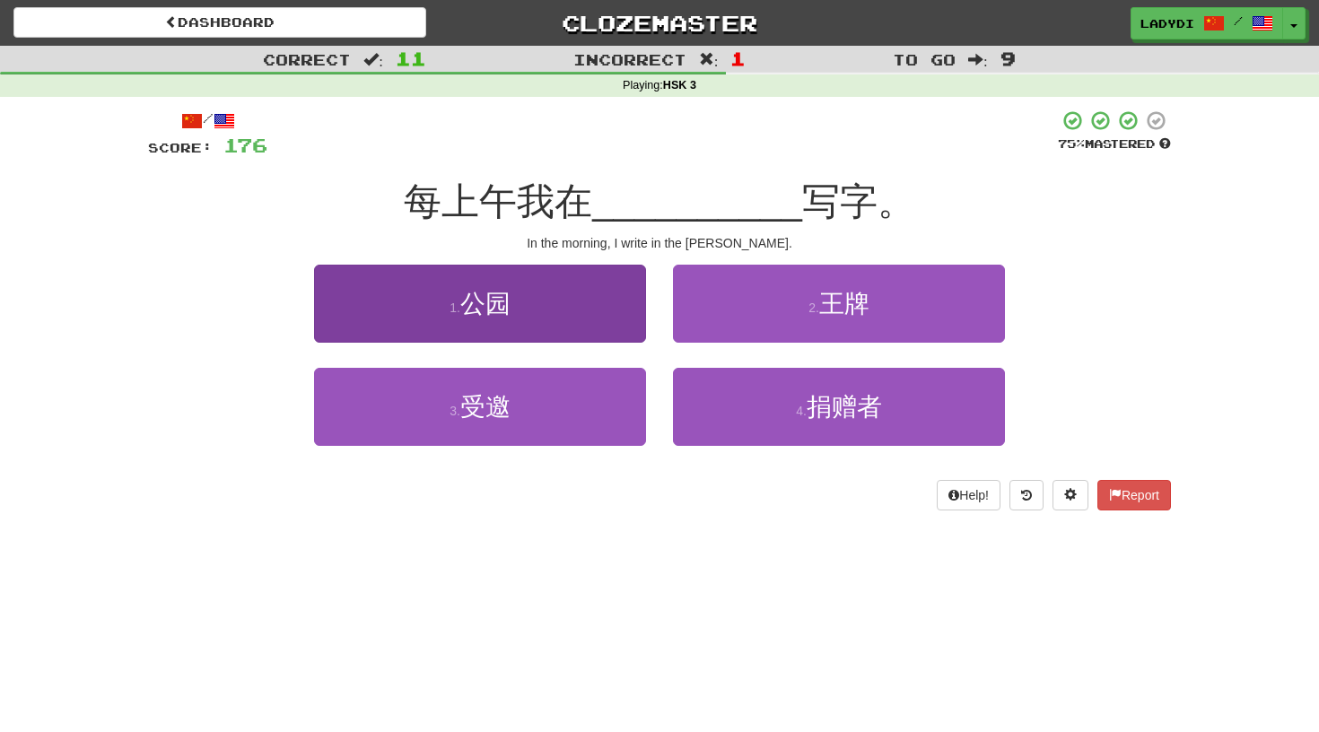
click at [581, 308] on button "1 . 公园" at bounding box center [480, 304] width 332 height 78
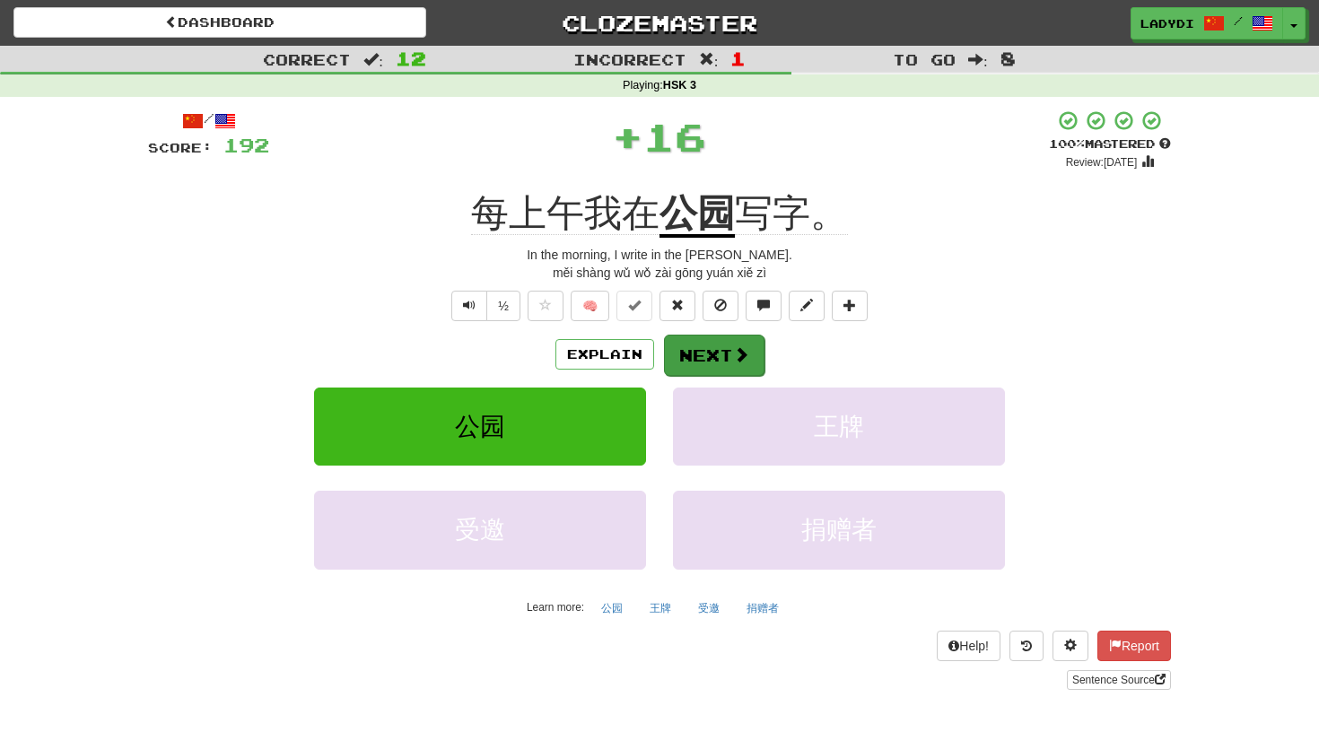
click at [696, 350] on button "Next" at bounding box center [714, 355] width 100 height 41
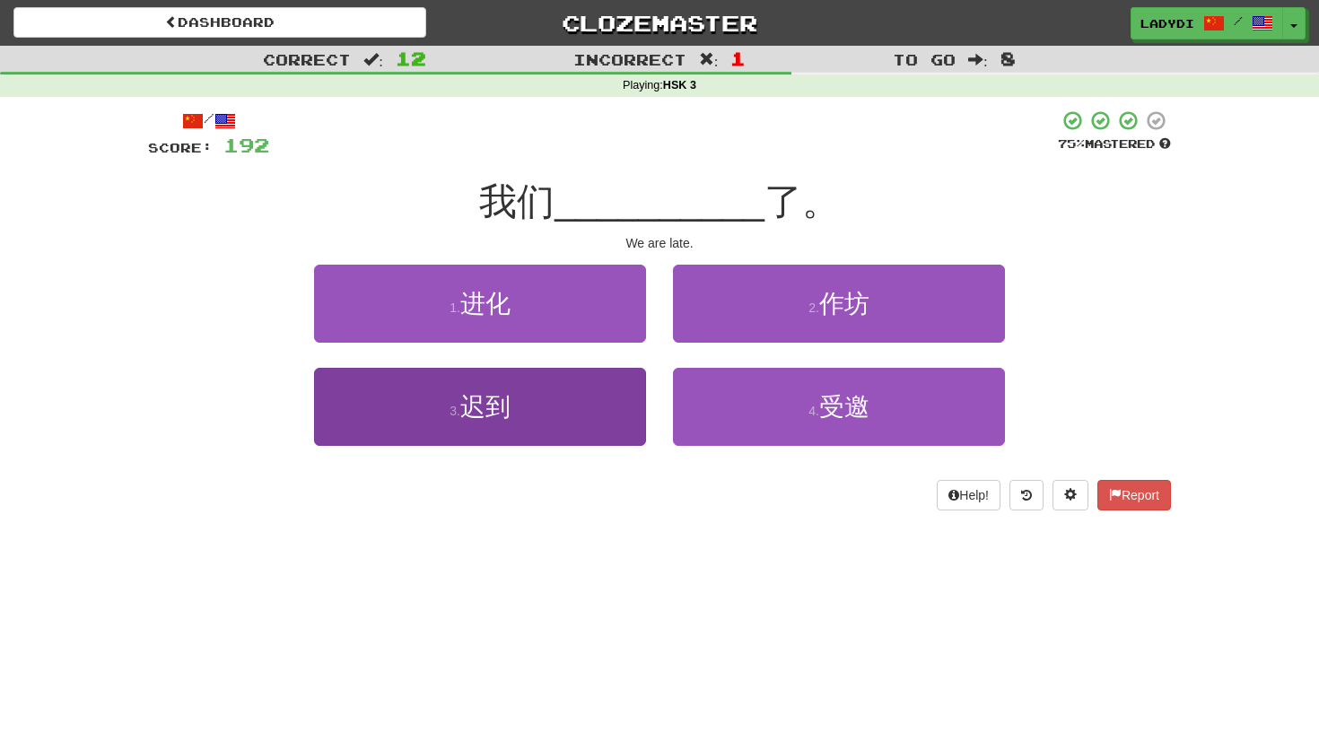
click at [595, 399] on button "3 . 迟到" at bounding box center [480, 407] width 332 height 78
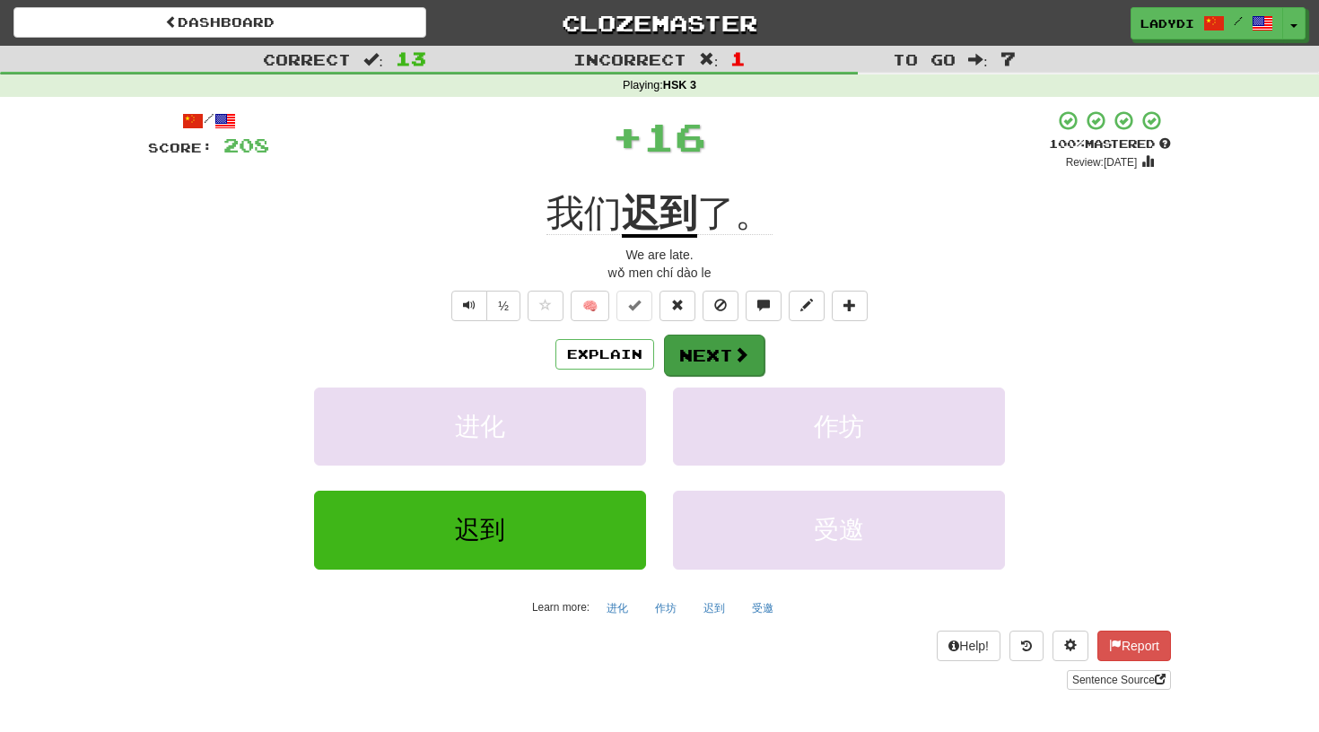
click at [701, 360] on button "Next" at bounding box center [714, 355] width 100 height 41
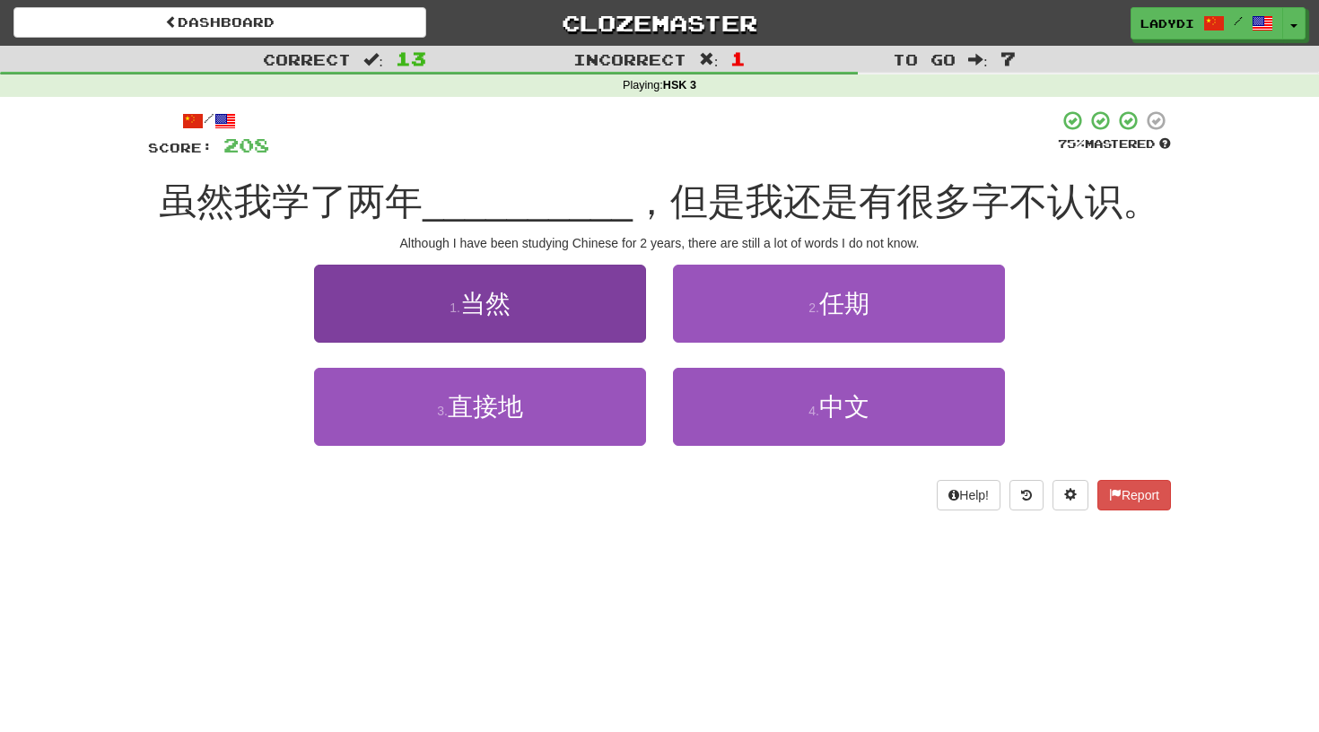
click at [593, 320] on button "1 . 当然" at bounding box center [480, 304] width 332 height 78
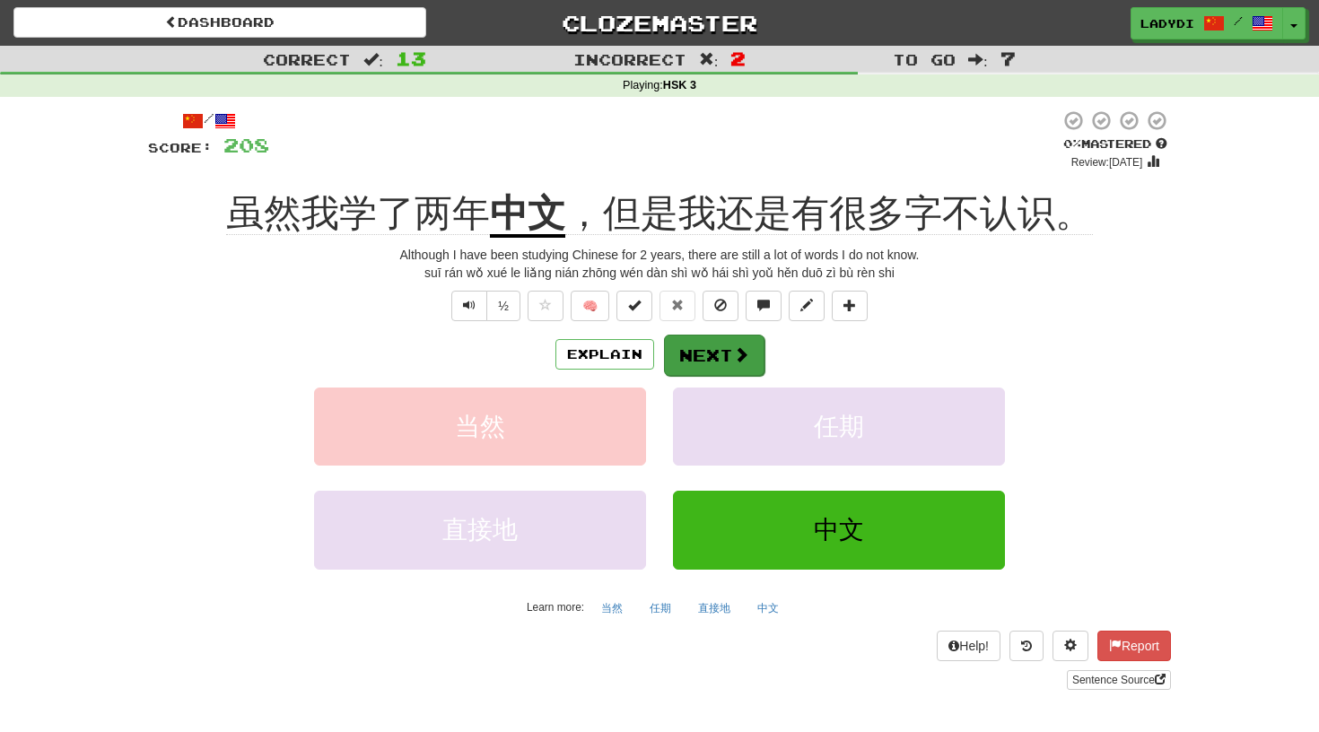
click at [710, 353] on button "Next" at bounding box center [714, 355] width 100 height 41
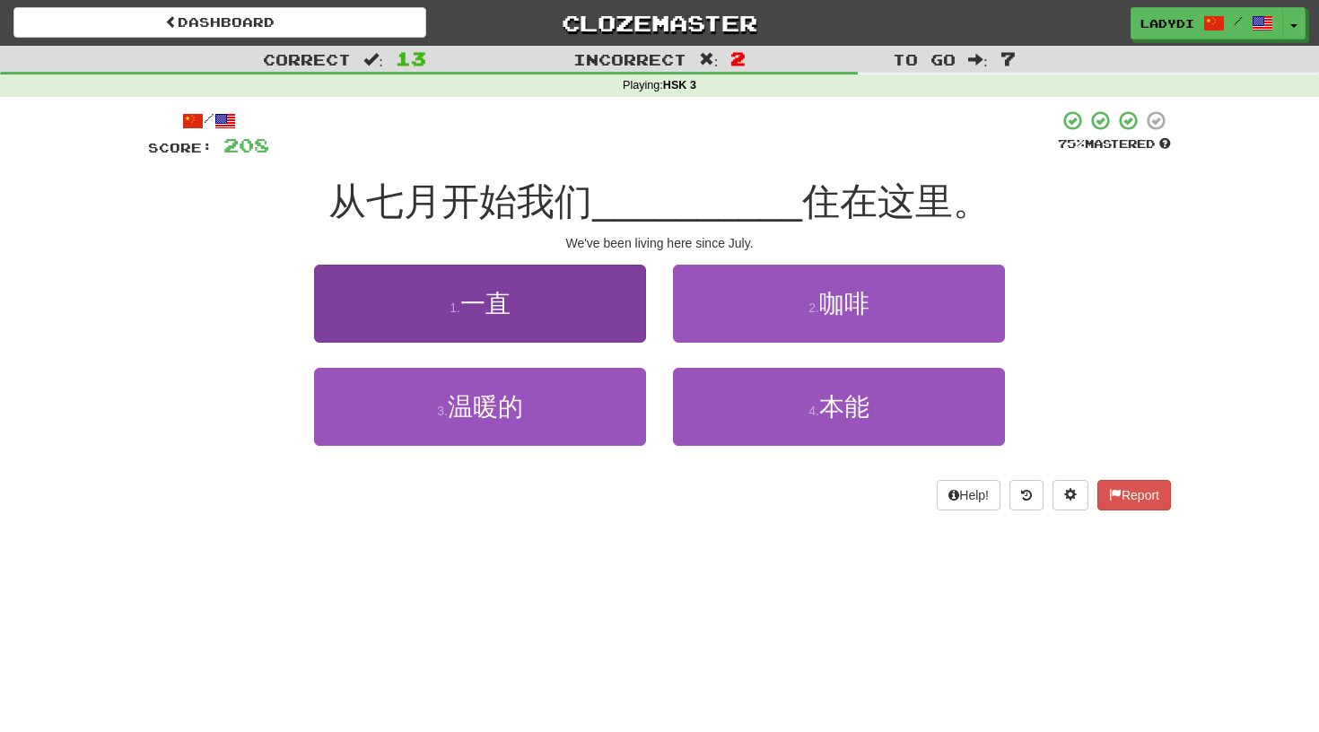
click at [557, 308] on button "1 . 一直" at bounding box center [480, 304] width 332 height 78
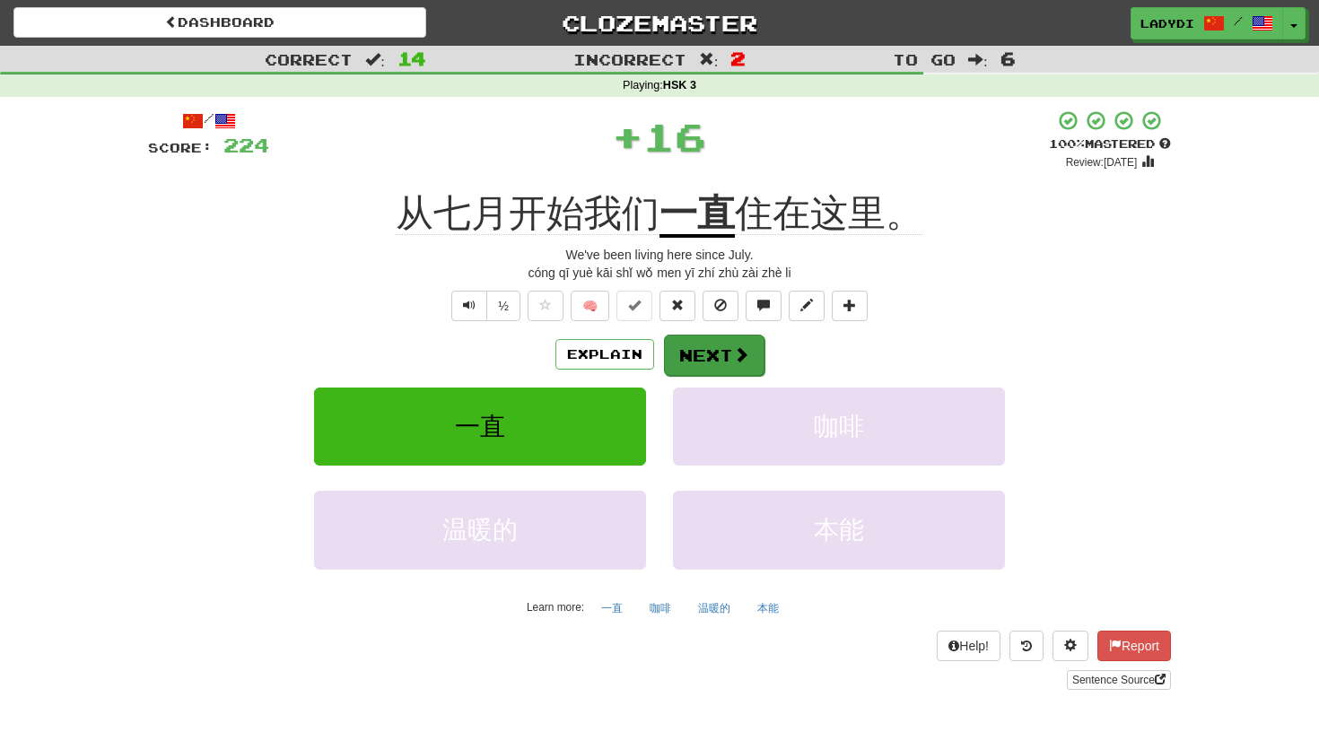
click at [706, 345] on button "Next" at bounding box center [714, 355] width 100 height 41
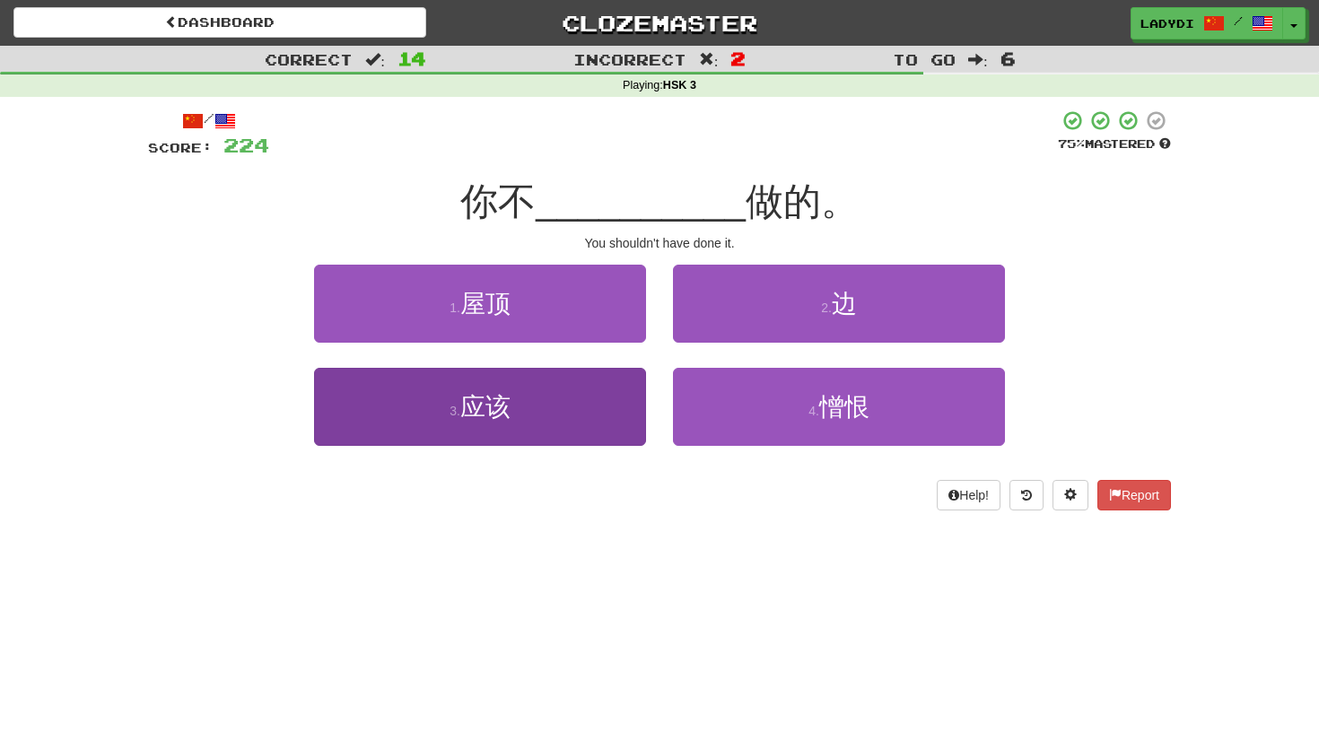
click at [616, 400] on button "3 . 应该" at bounding box center [480, 407] width 332 height 78
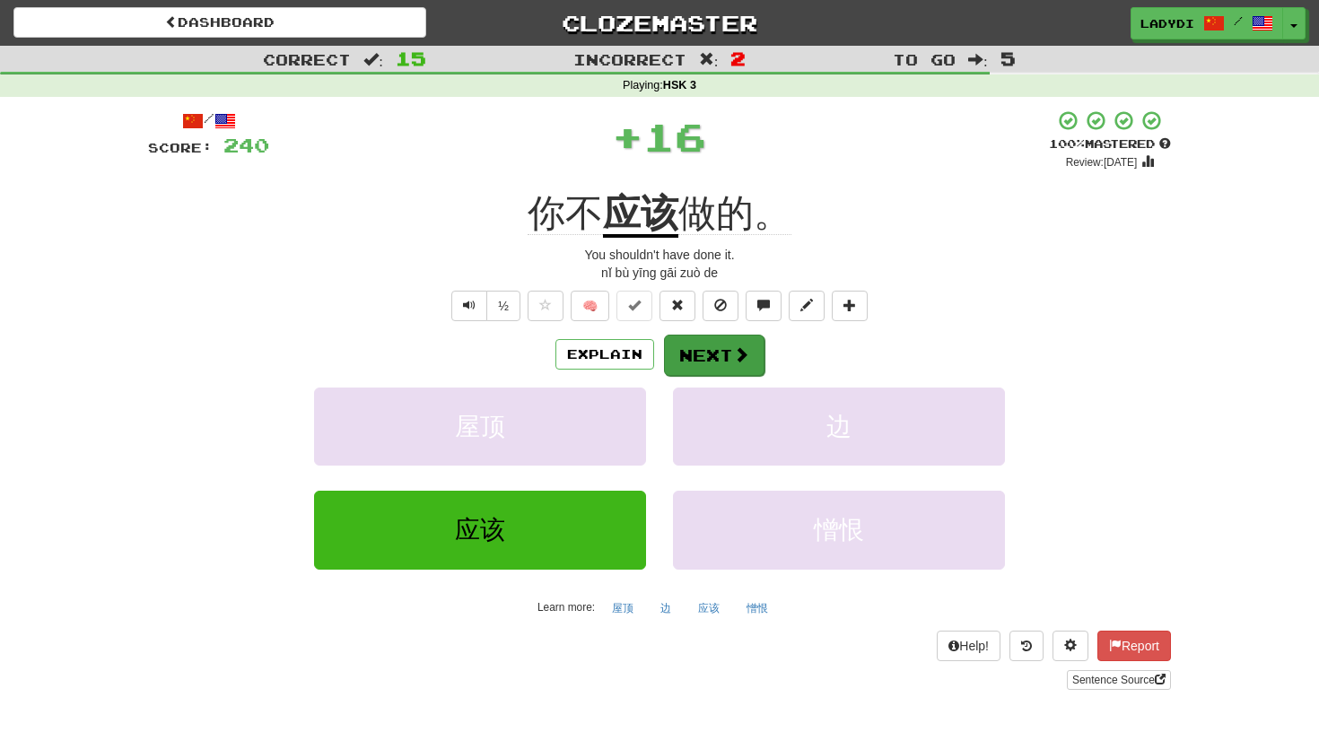
click at [706, 355] on button "Next" at bounding box center [714, 355] width 100 height 41
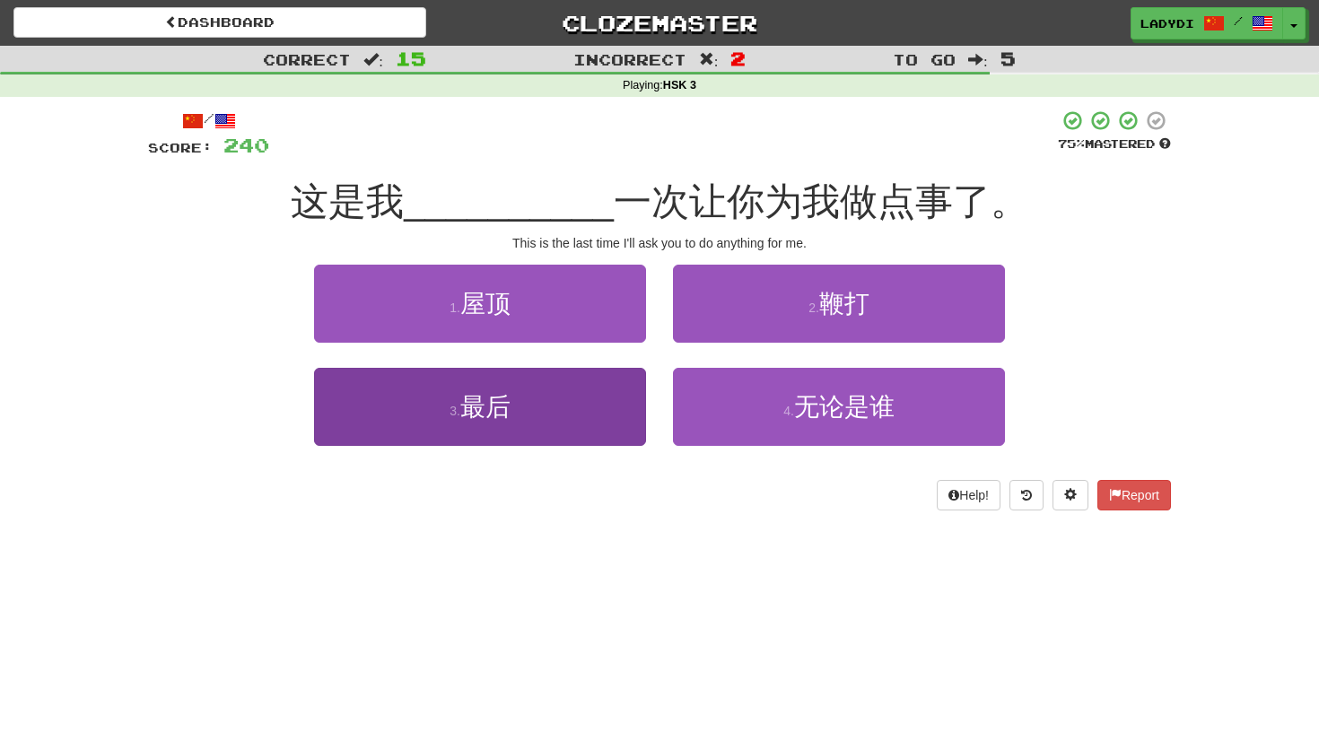
click at [601, 402] on button "3 . 最后" at bounding box center [480, 407] width 332 height 78
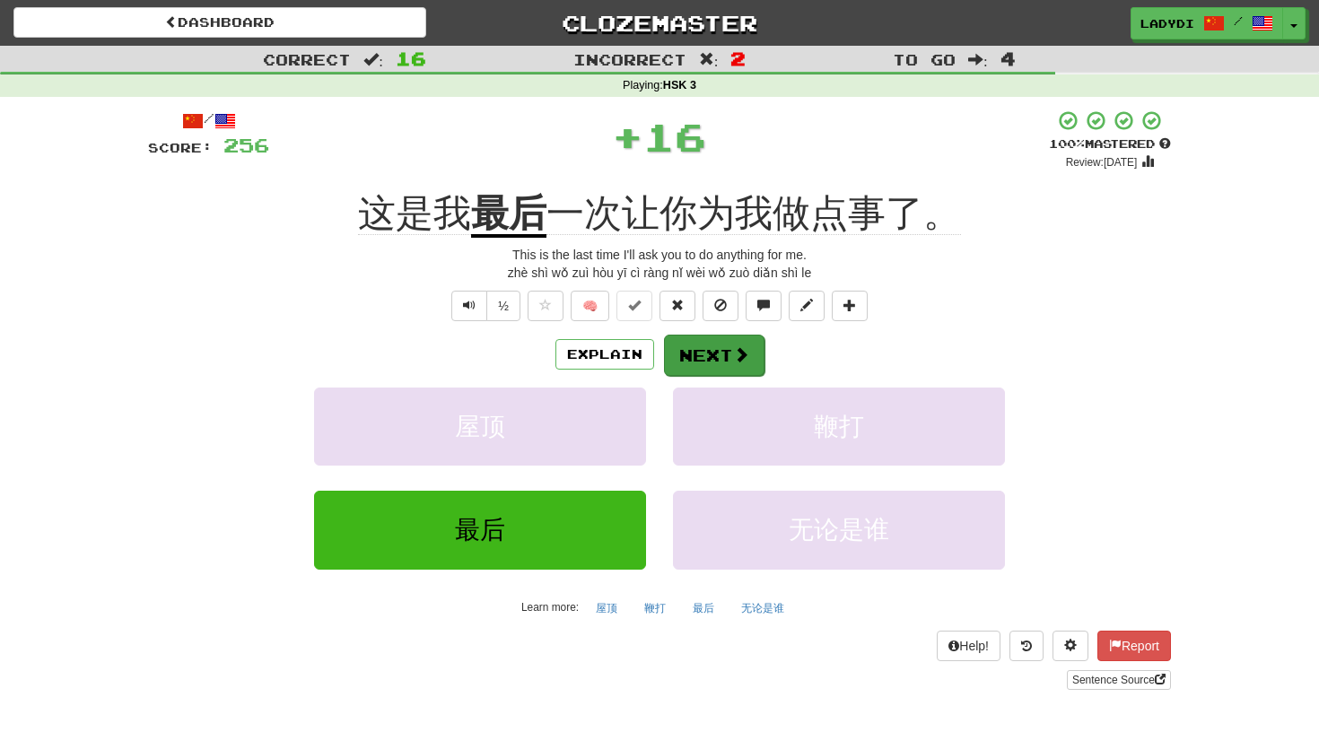
click at [699, 355] on button "Next" at bounding box center [714, 355] width 100 height 41
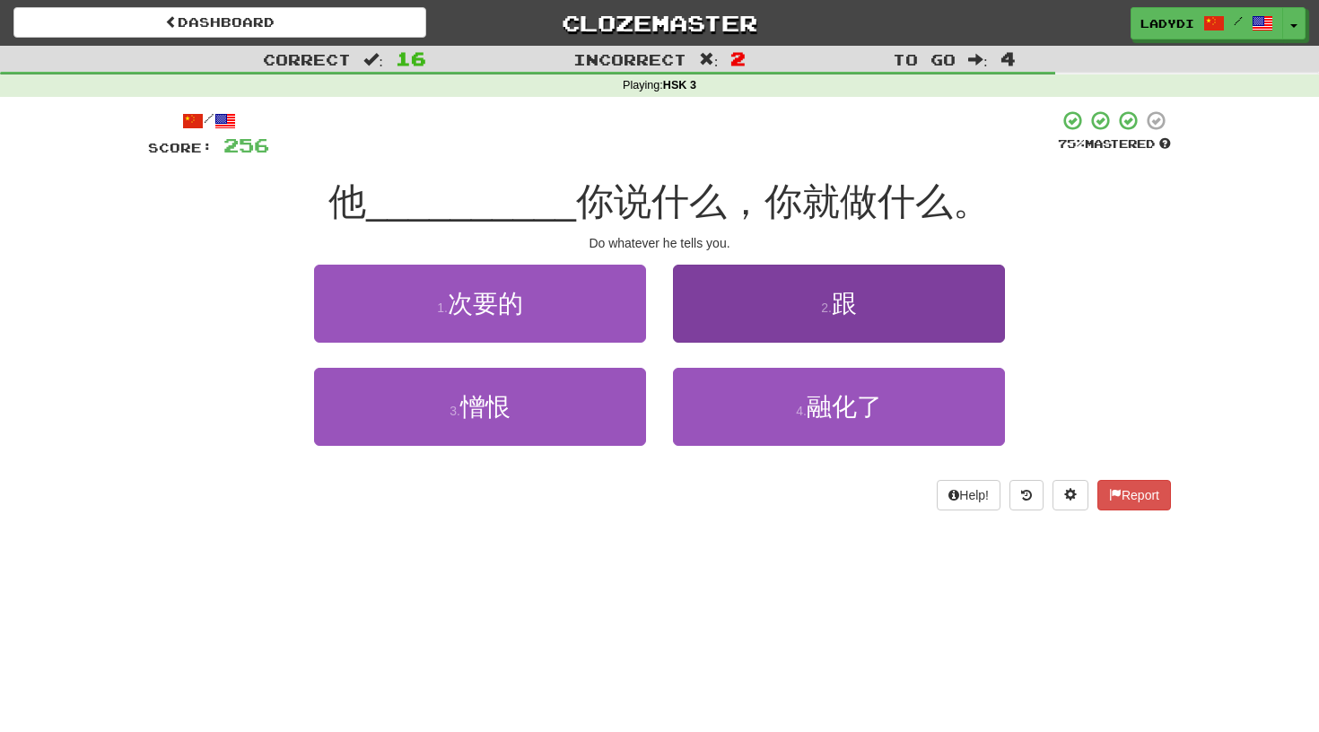
click at [731, 310] on button "2 . 跟" at bounding box center [839, 304] width 332 height 78
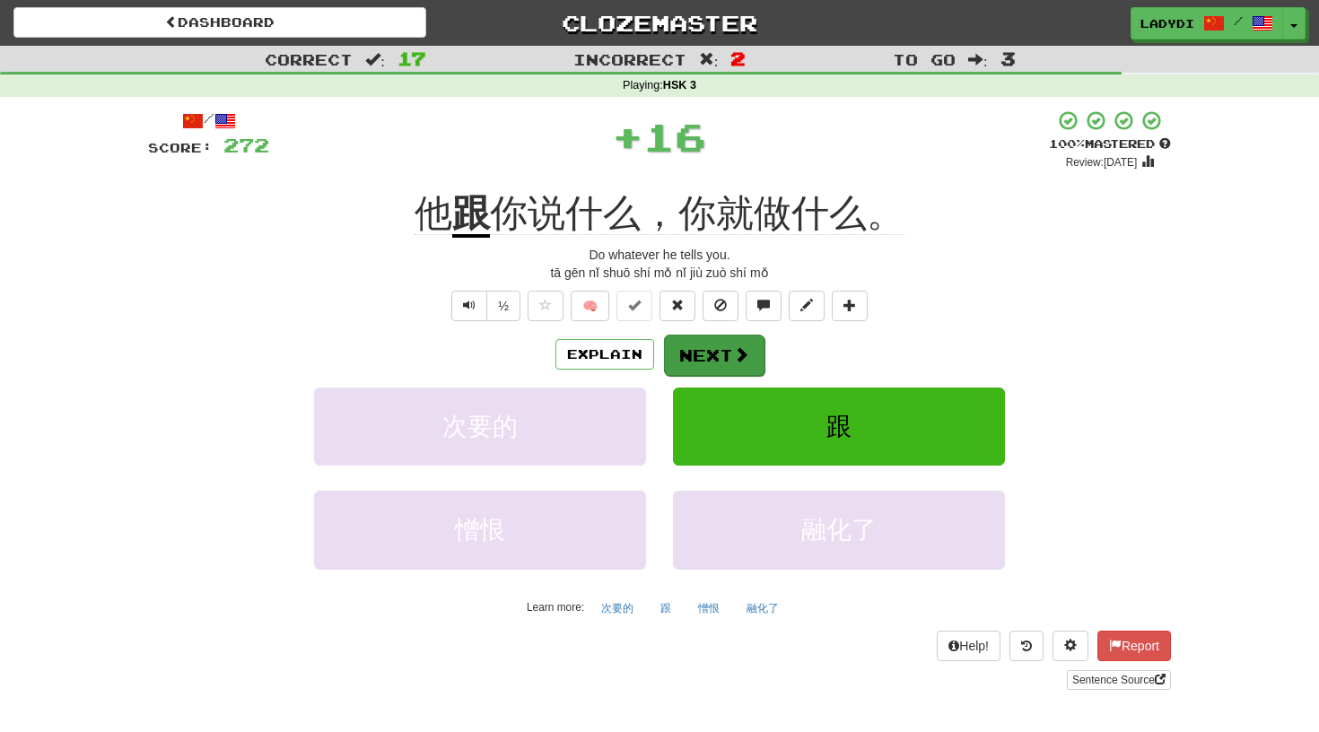
click at [695, 351] on button "Next" at bounding box center [714, 355] width 100 height 41
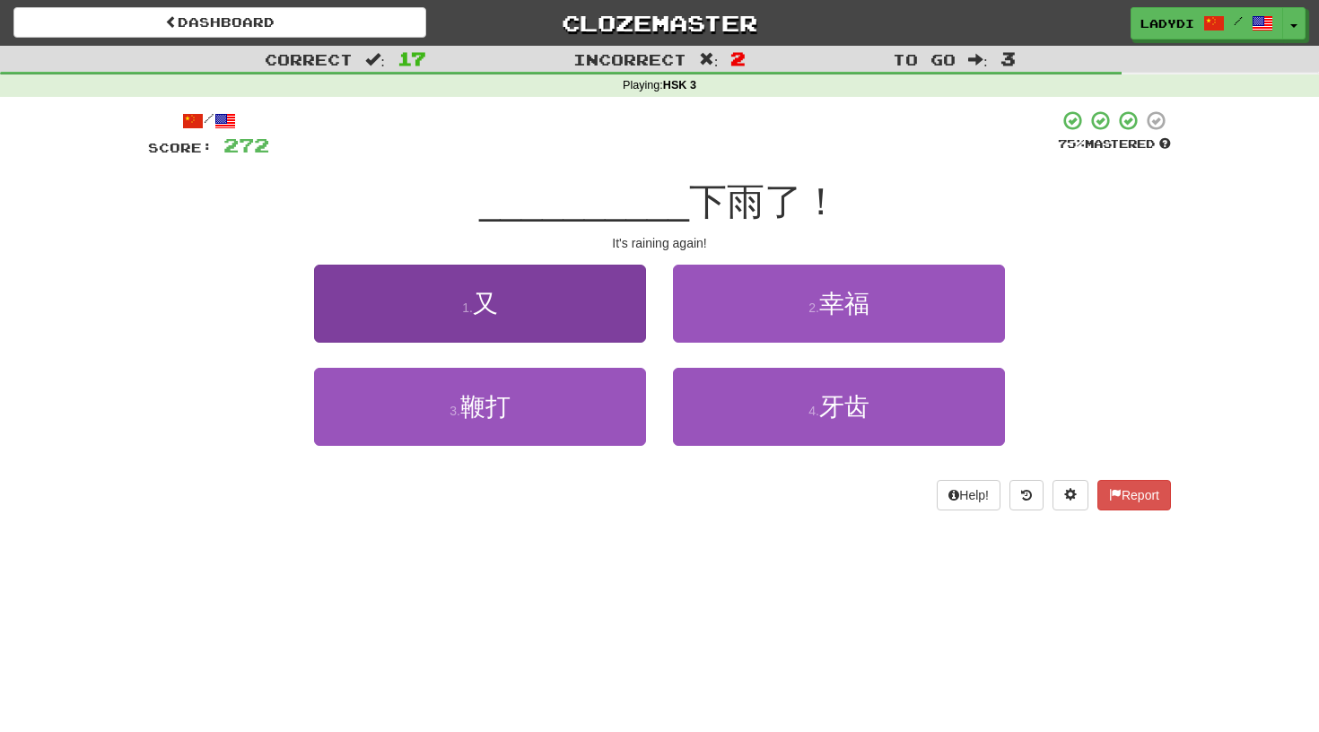
click at [588, 310] on button "1 . 又" at bounding box center [480, 304] width 332 height 78
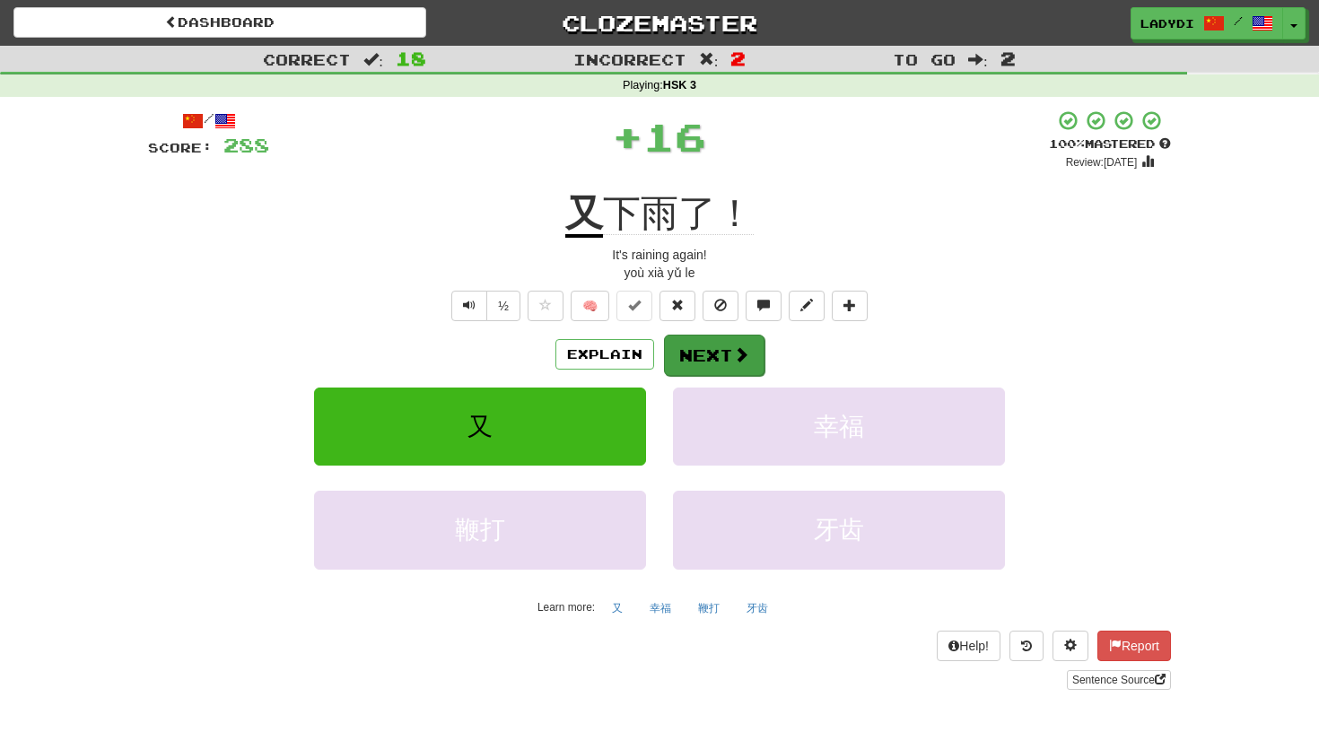
click at [700, 340] on button "Next" at bounding box center [714, 355] width 100 height 41
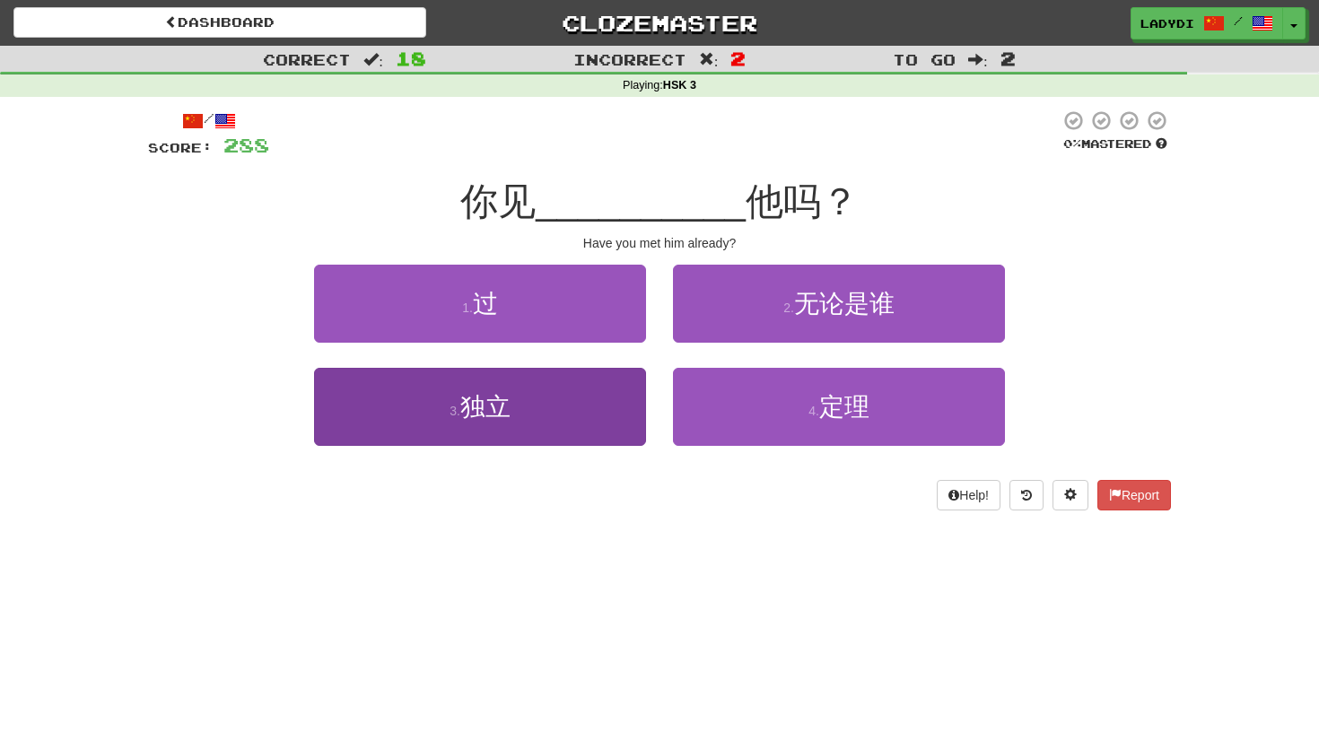
click at [584, 403] on button "3 . 独立" at bounding box center [480, 407] width 332 height 78
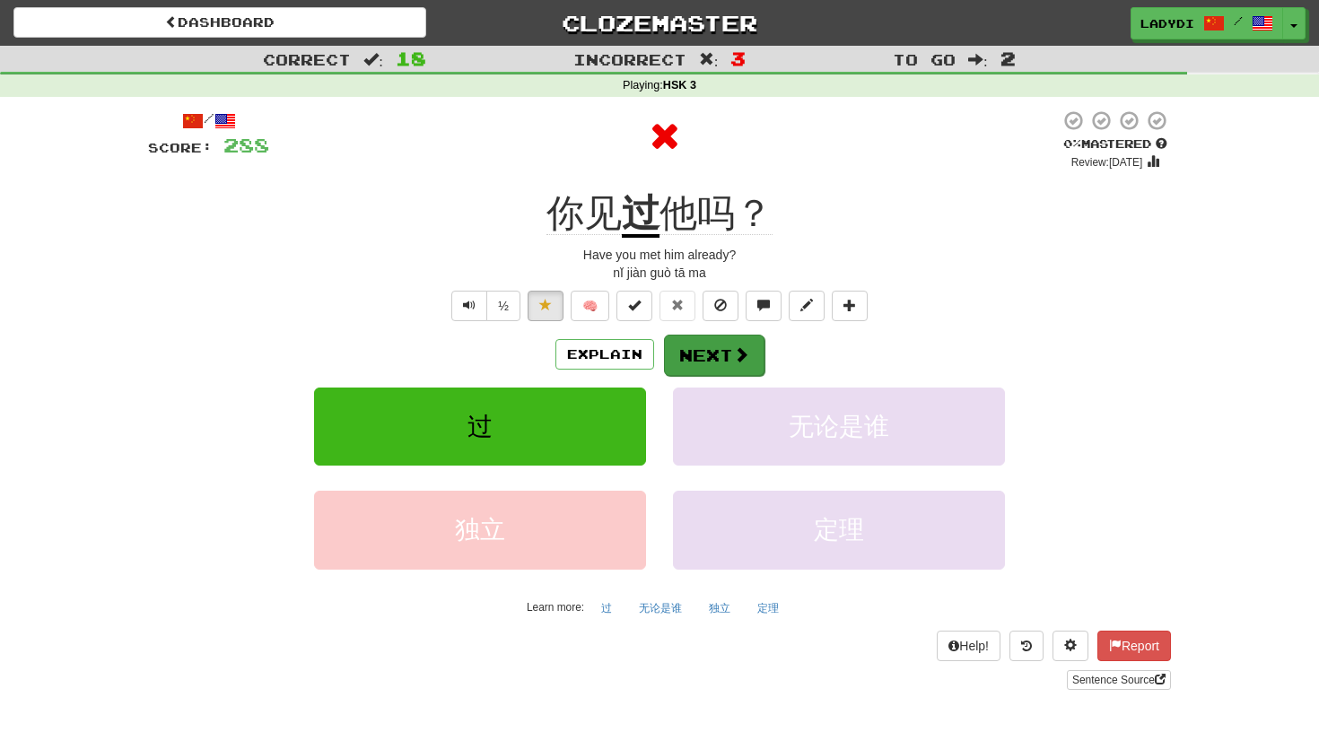
click at [713, 357] on button "Next" at bounding box center [714, 355] width 100 height 41
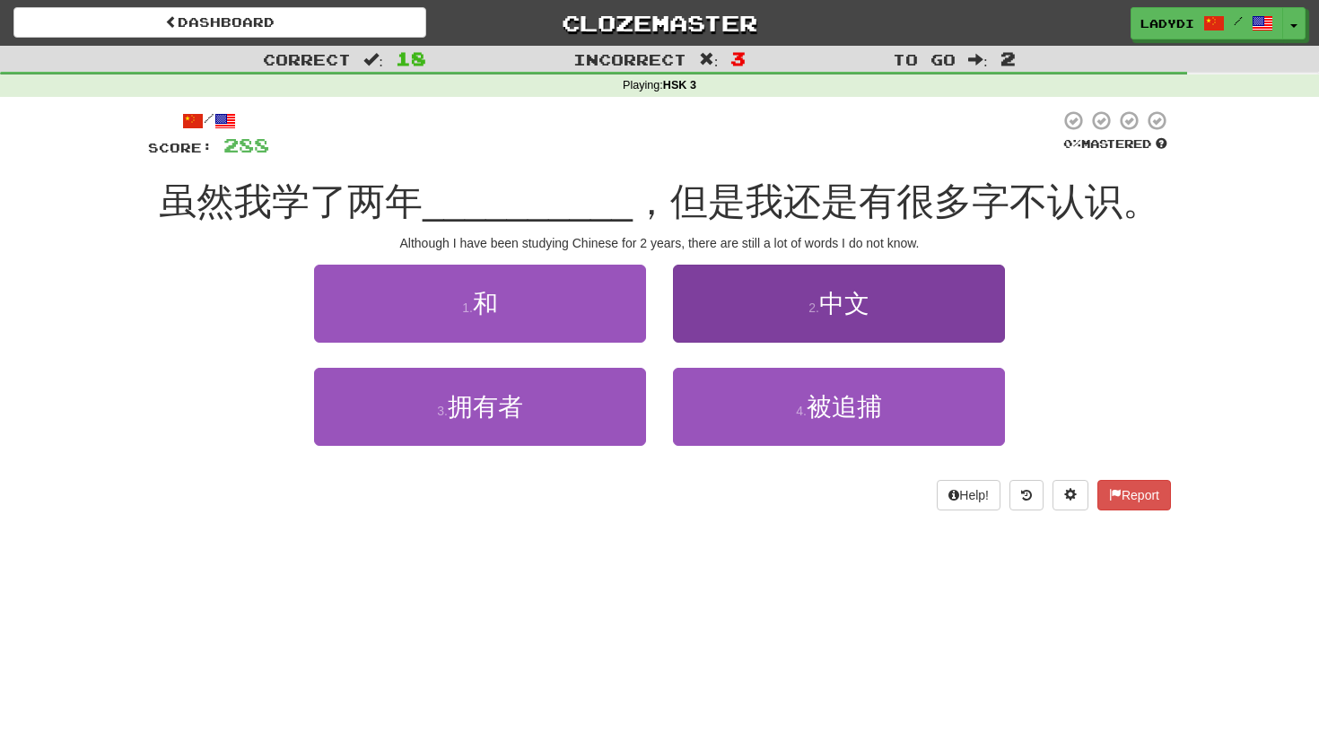
click at [748, 309] on button "2 . 中文" at bounding box center [839, 304] width 332 height 78
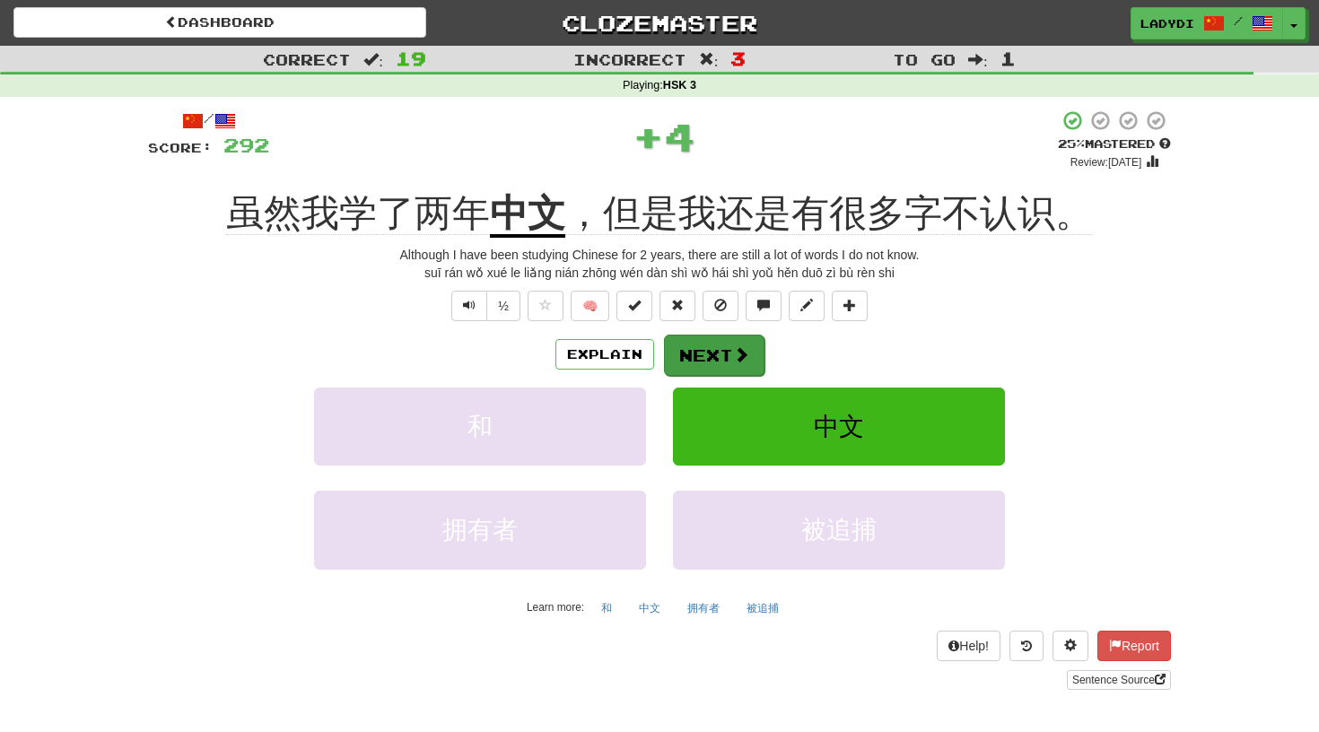
click at [699, 354] on button "Next" at bounding box center [714, 355] width 100 height 41
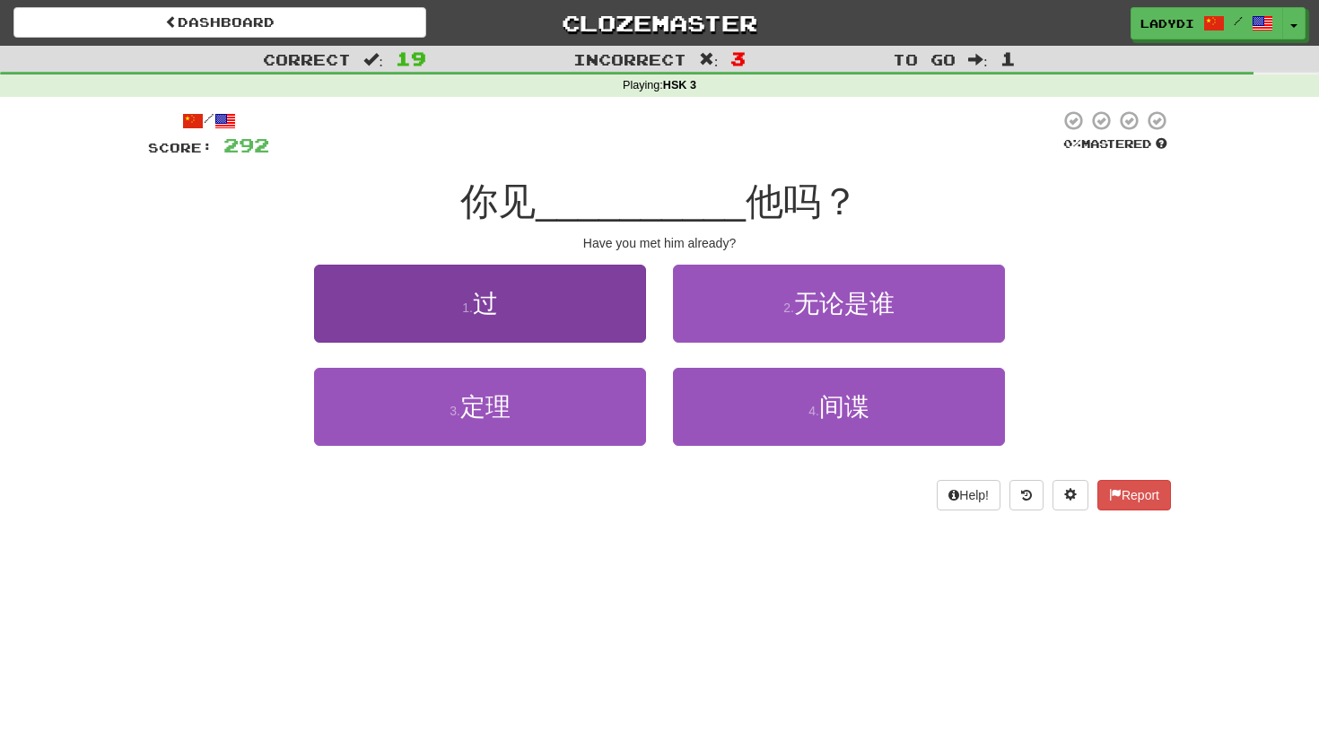
click at [560, 323] on button "1 . 过" at bounding box center [480, 304] width 332 height 78
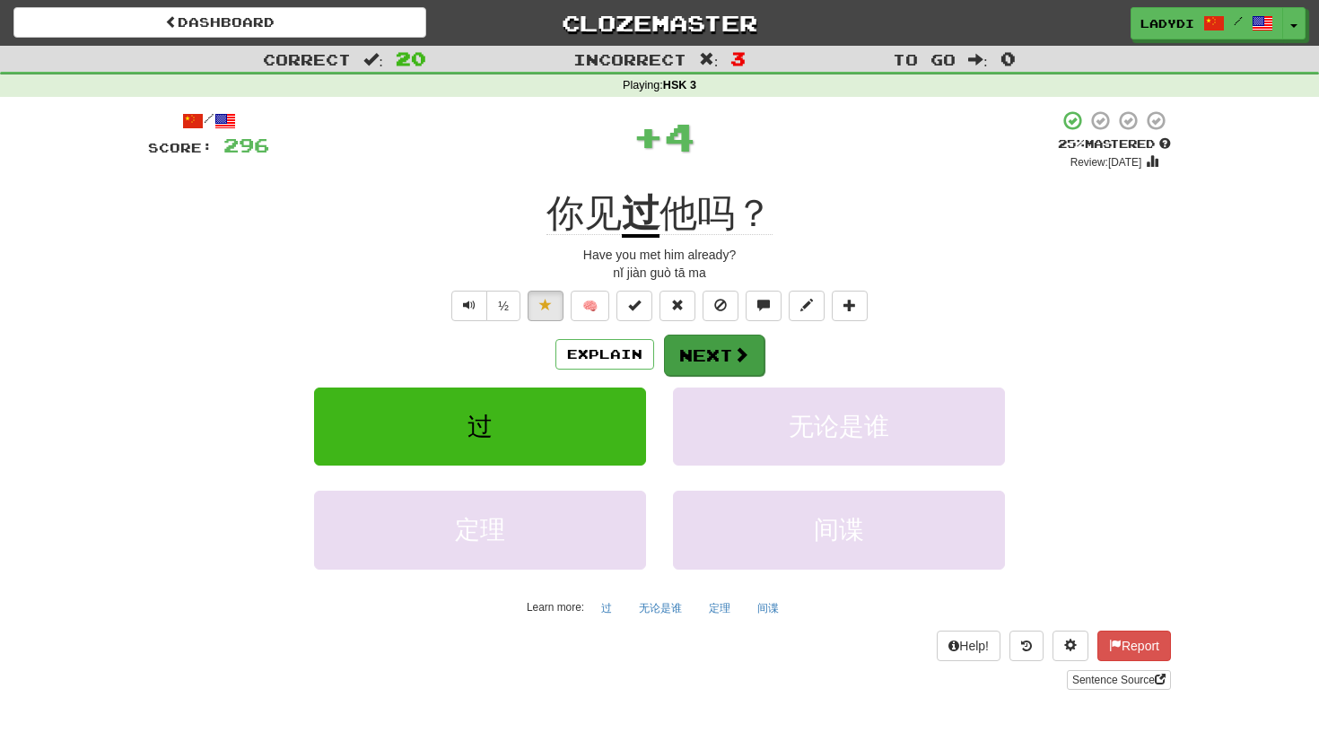
click at [708, 350] on button "Next" at bounding box center [714, 355] width 100 height 41
